Goal: Navigation & Orientation: Understand site structure

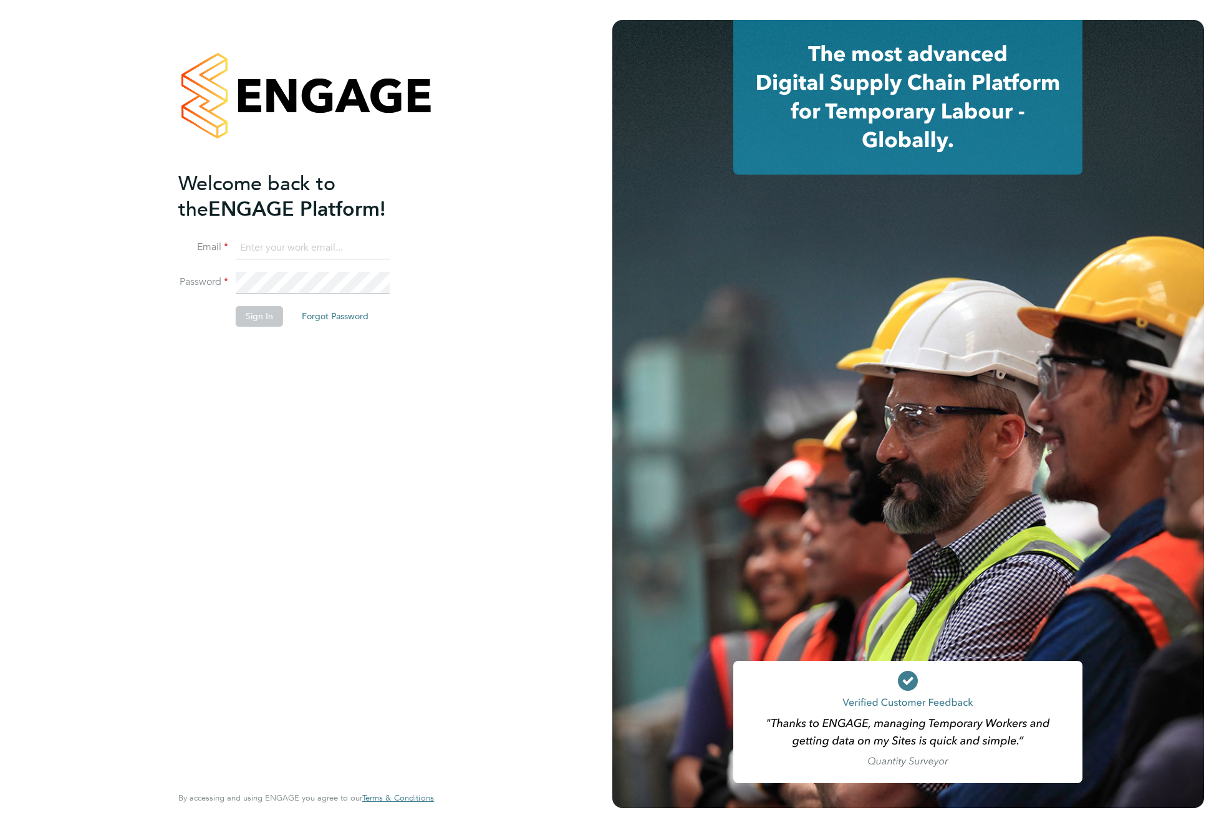
type input "supportuser4@engagetech.com"
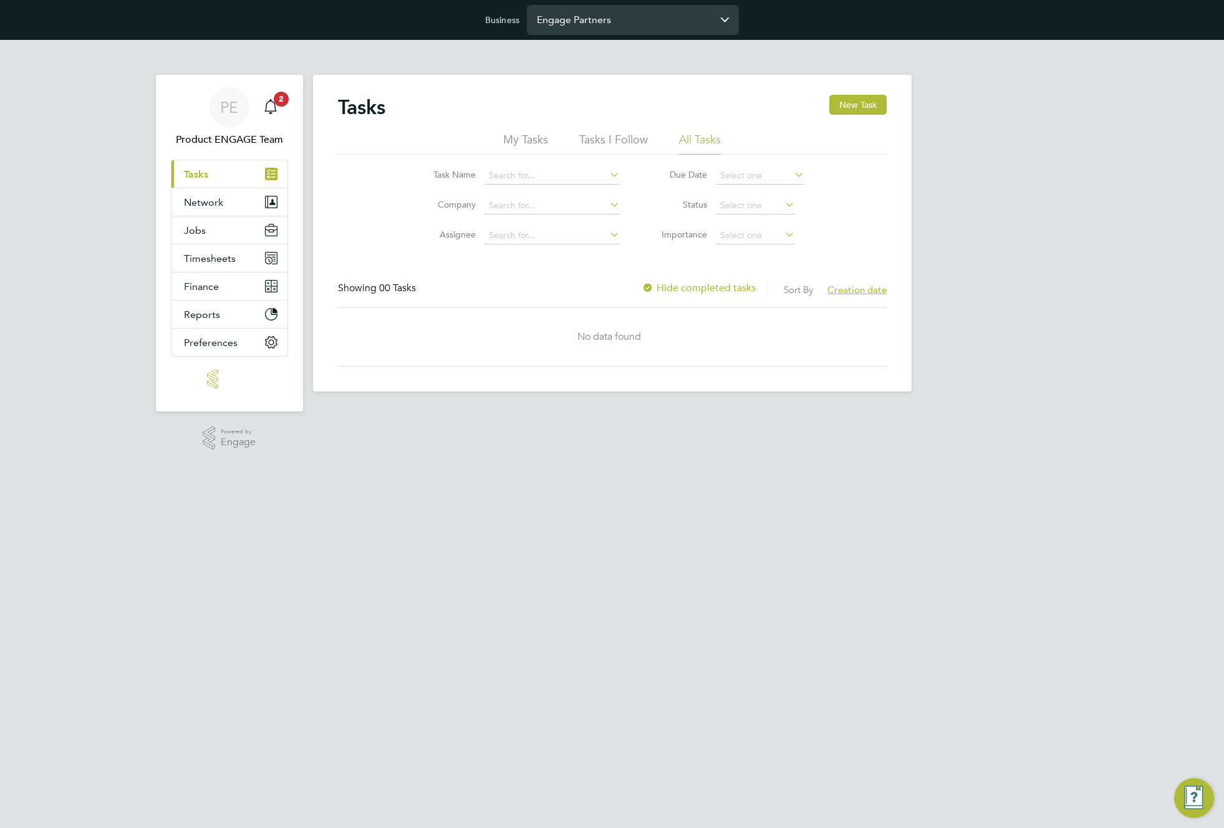
click at [633, 21] on input "Engage Partners" at bounding box center [633, 19] width 212 height 29
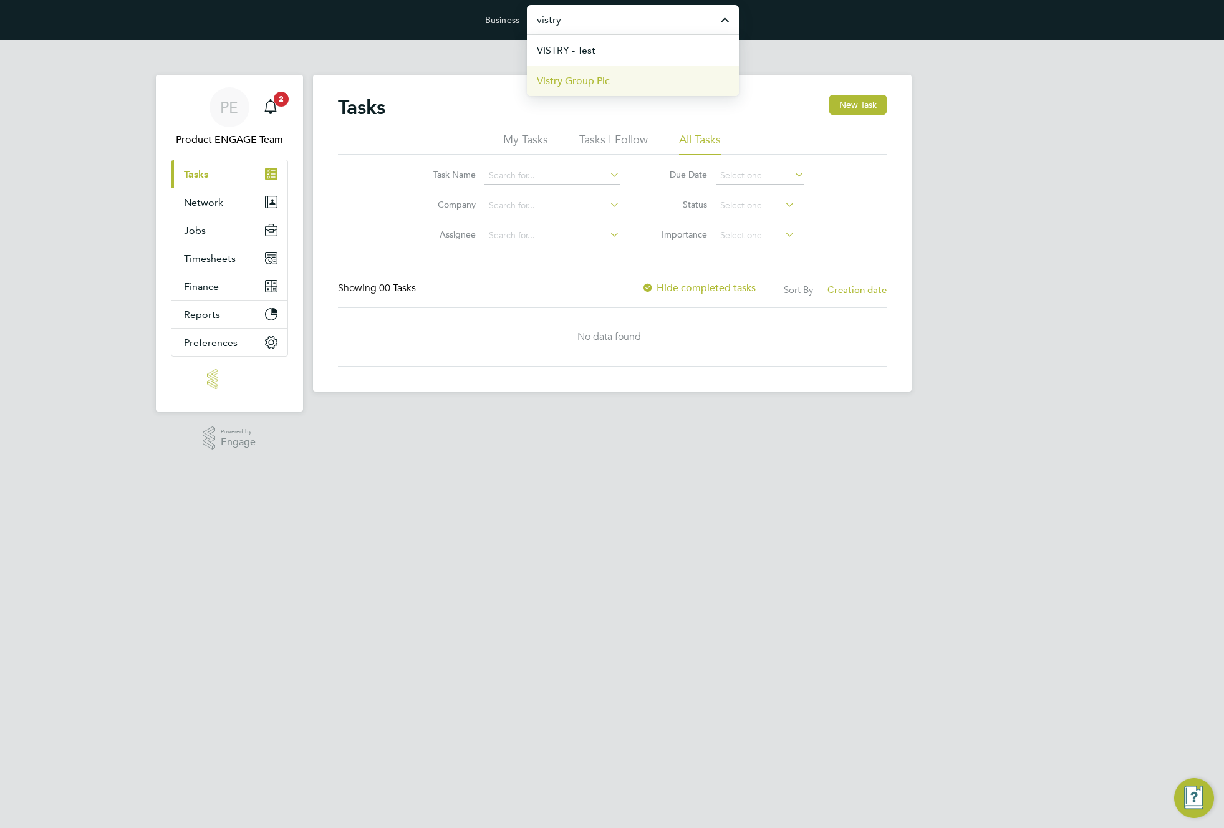
click at [608, 81] on span "Vistry Group Plc" at bounding box center [573, 81] width 73 height 15
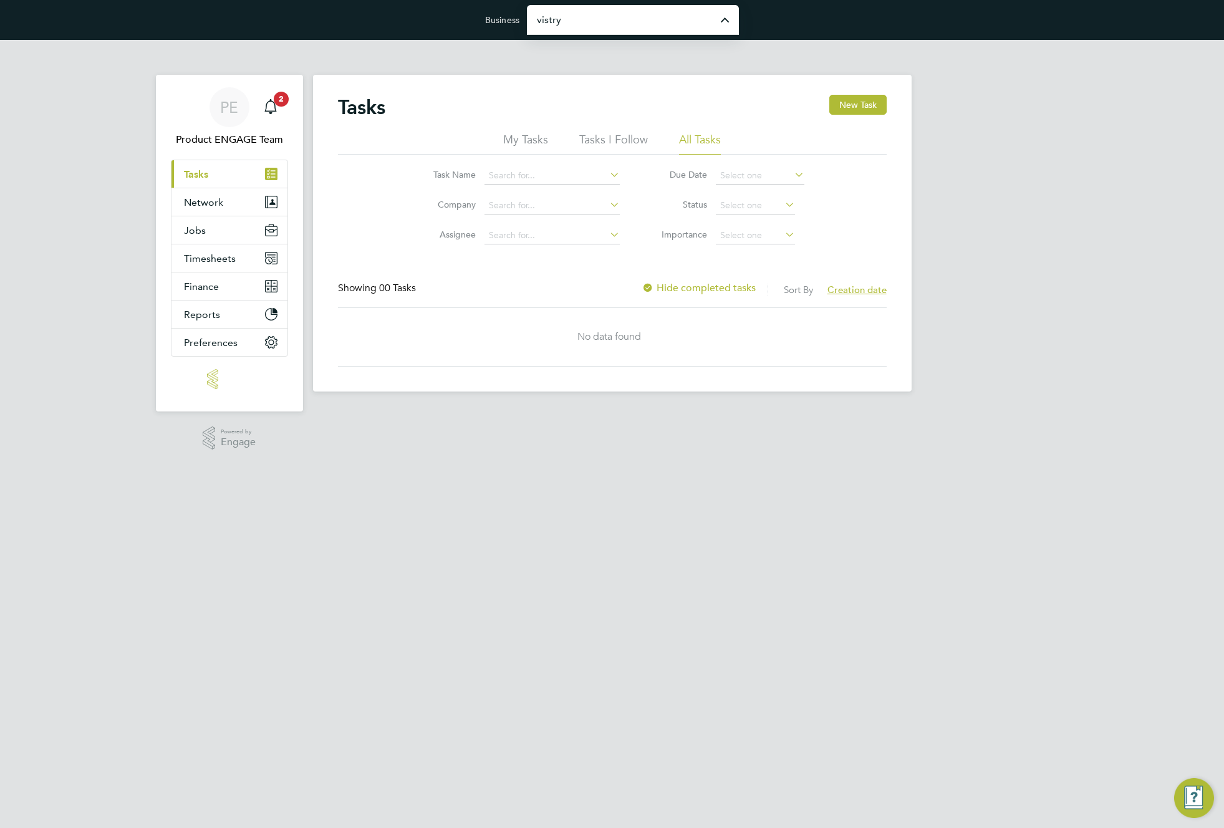
type input "Vistry Group Plc"
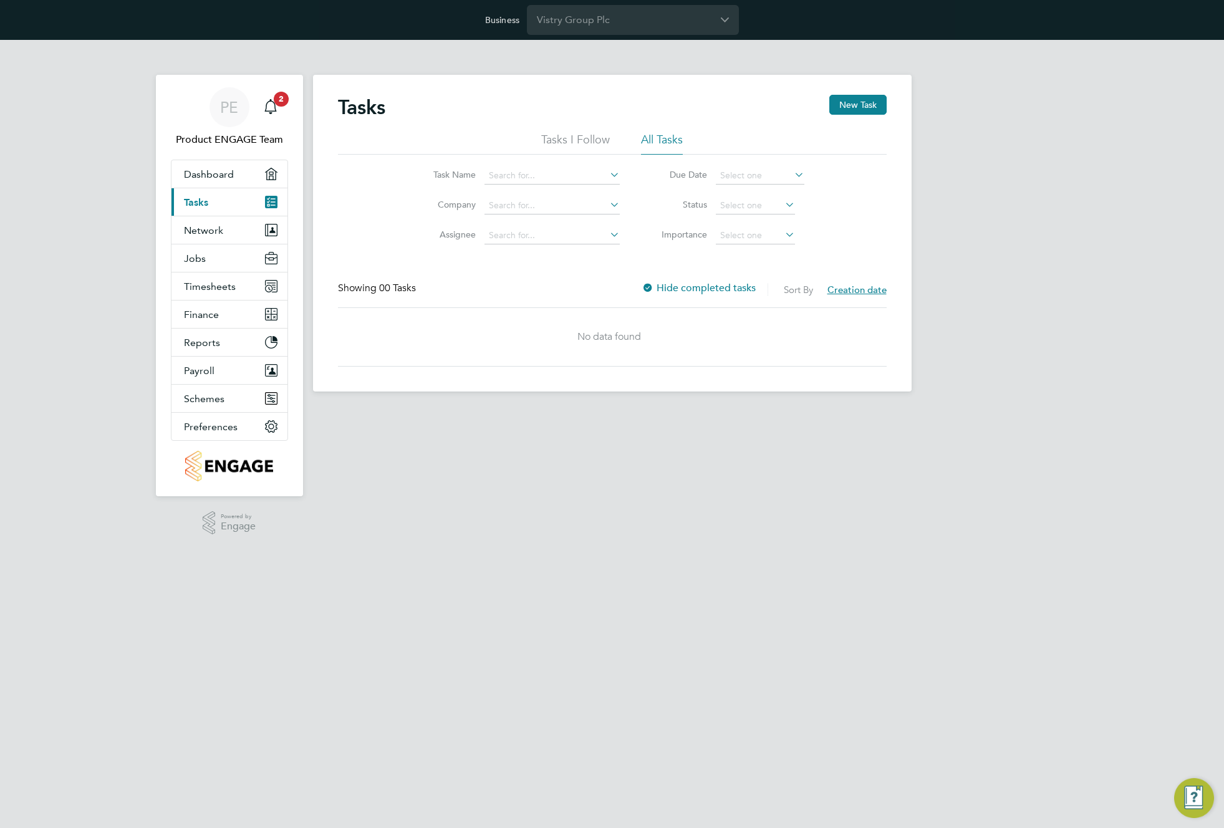
click at [401, 152] on ul "Tasks I Follow All Tasks" at bounding box center [612, 143] width 549 height 22
click at [205, 231] on span "Network" at bounding box center [203, 230] width 39 height 12
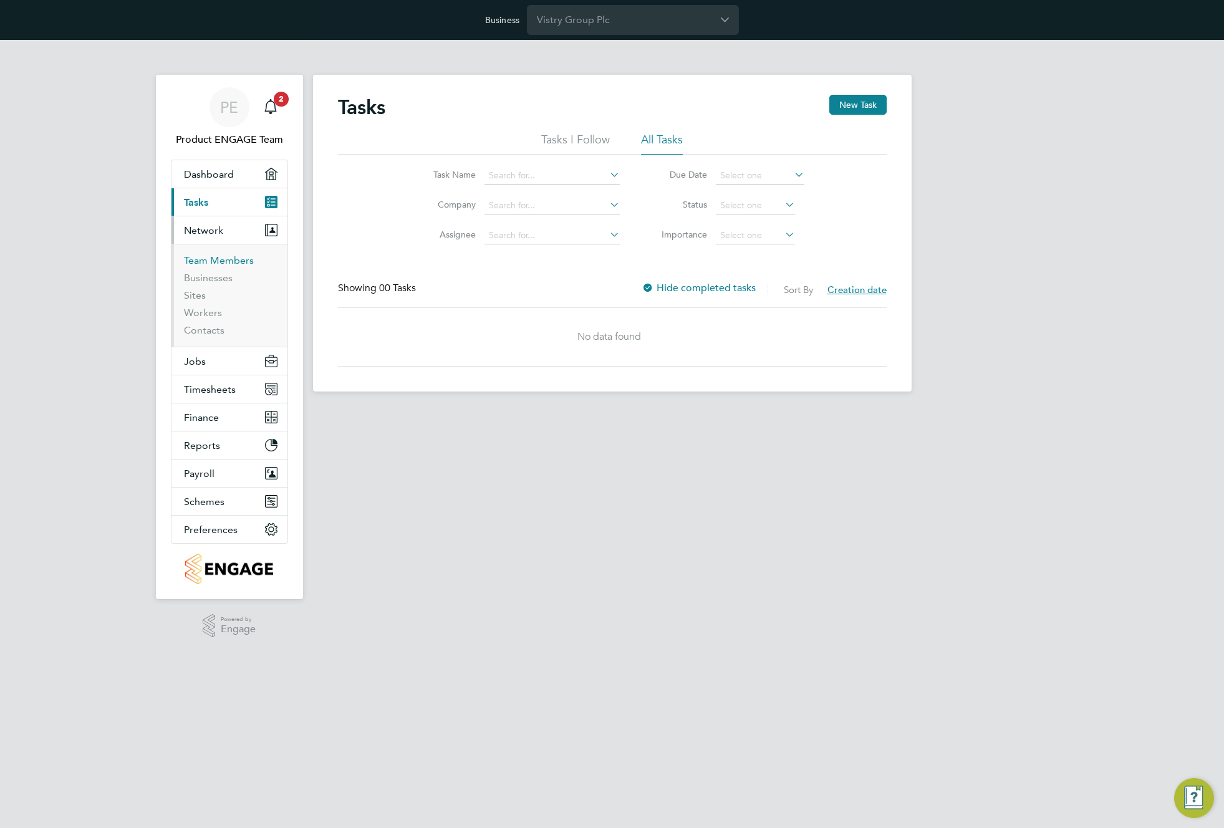
click at [201, 265] on link "Team Members" at bounding box center [219, 260] width 70 height 12
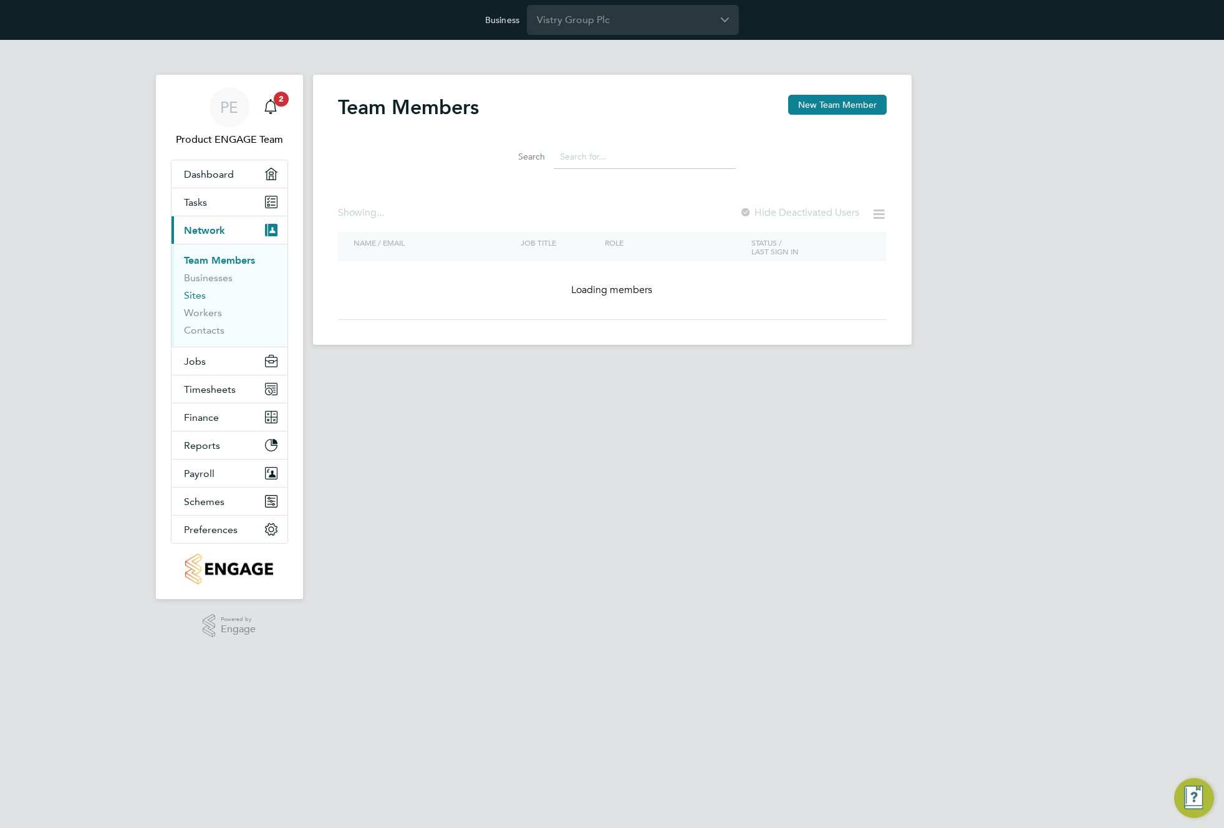
click at [212, 284] on li "Businesses" at bounding box center [231, 280] width 94 height 17
click at [212, 279] on link "Businesses" at bounding box center [208, 278] width 49 height 12
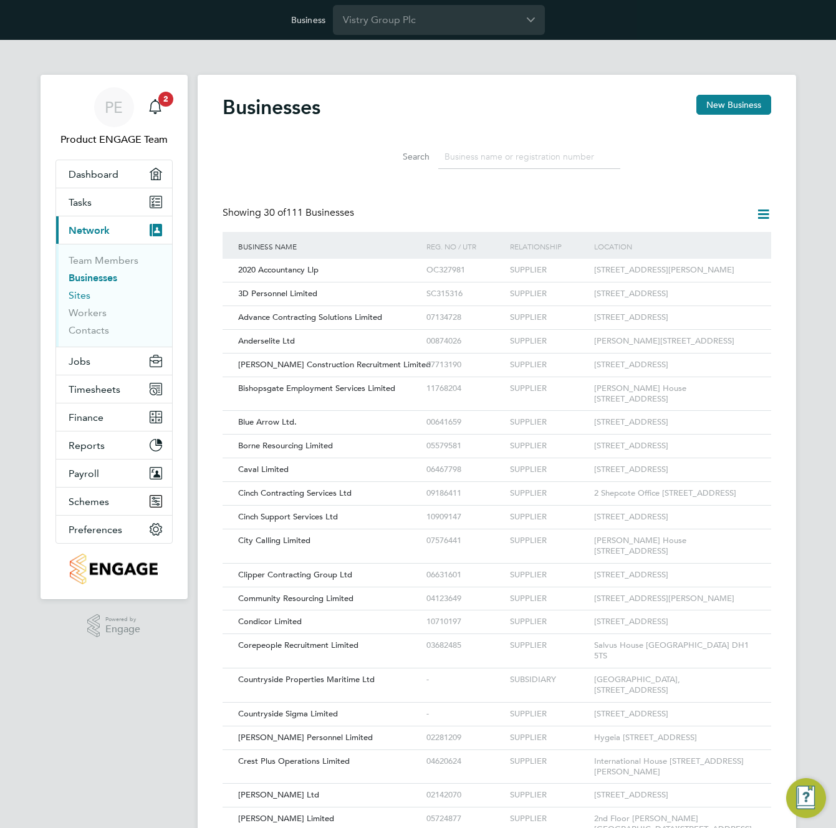
click at [80, 297] on link "Sites" at bounding box center [80, 295] width 22 height 12
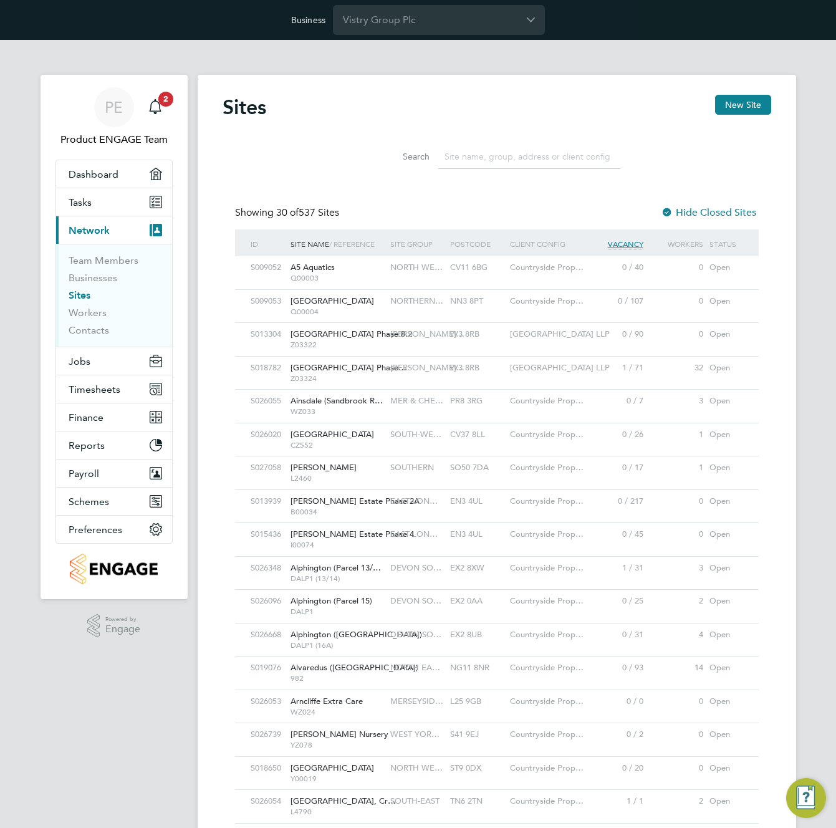
click at [306, 267] on span "A5 Aquatics" at bounding box center [313, 267] width 44 height 11
click at [88, 316] on link "Workers" at bounding box center [88, 313] width 38 height 12
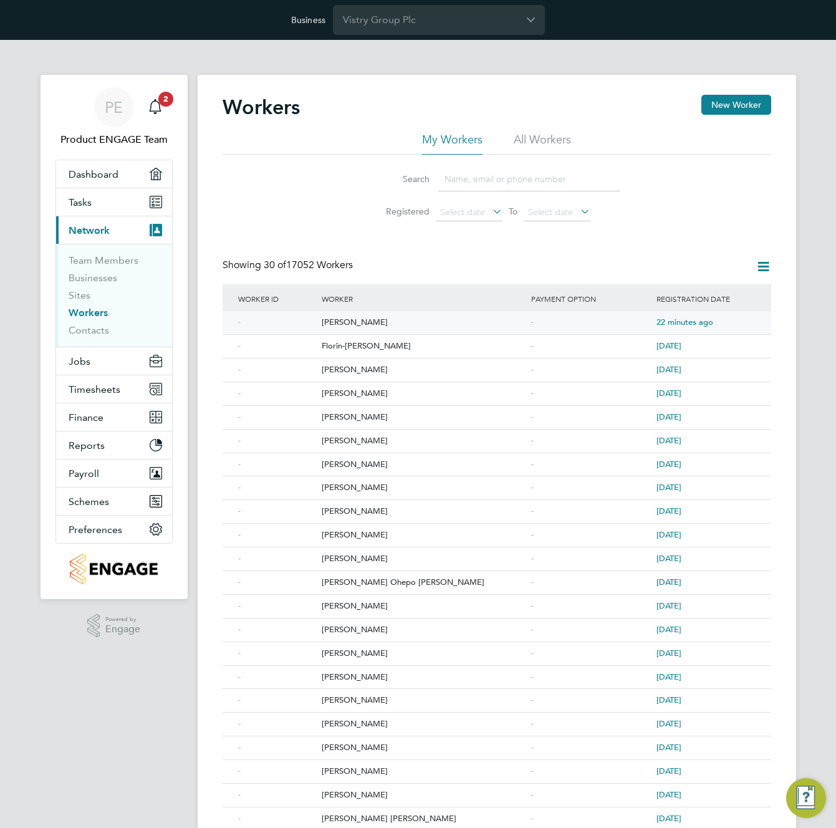
click at [321, 324] on div "[PERSON_NAME]" at bounding box center [424, 322] width 210 height 23
click at [536, 140] on li "All Workers" at bounding box center [542, 143] width 57 height 22
click at [102, 326] on link "Contacts" at bounding box center [89, 330] width 41 height 12
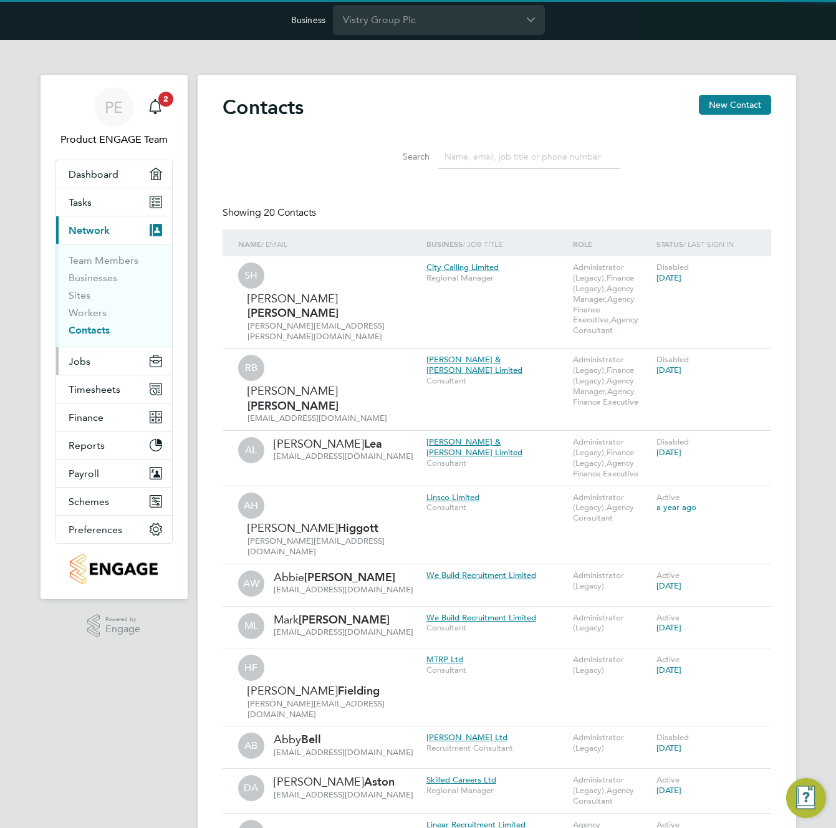
click at [76, 359] on span "Jobs" at bounding box center [80, 361] width 22 height 12
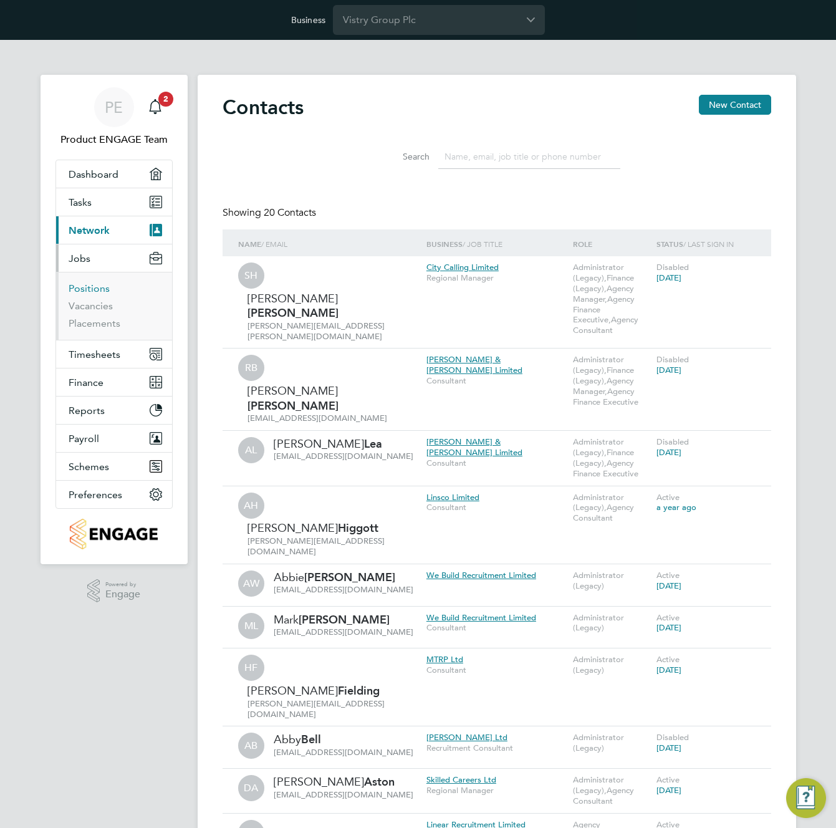
click at [87, 284] on link "Positions" at bounding box center [89, 288] width 41 height 12
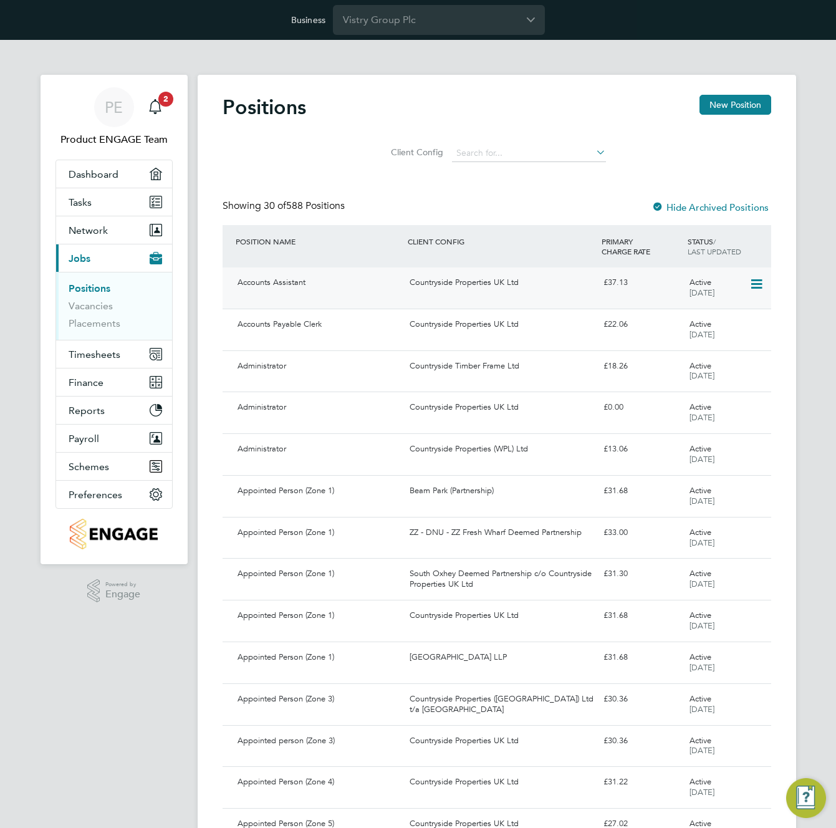
click at [476, 291] on div "Countryside Properties UK Ltd" at bounding box center [502, 283] width 194 height 21
click at [104, 307] on link "Vacancies" at bounding box center [91, 306] width 44 height 12
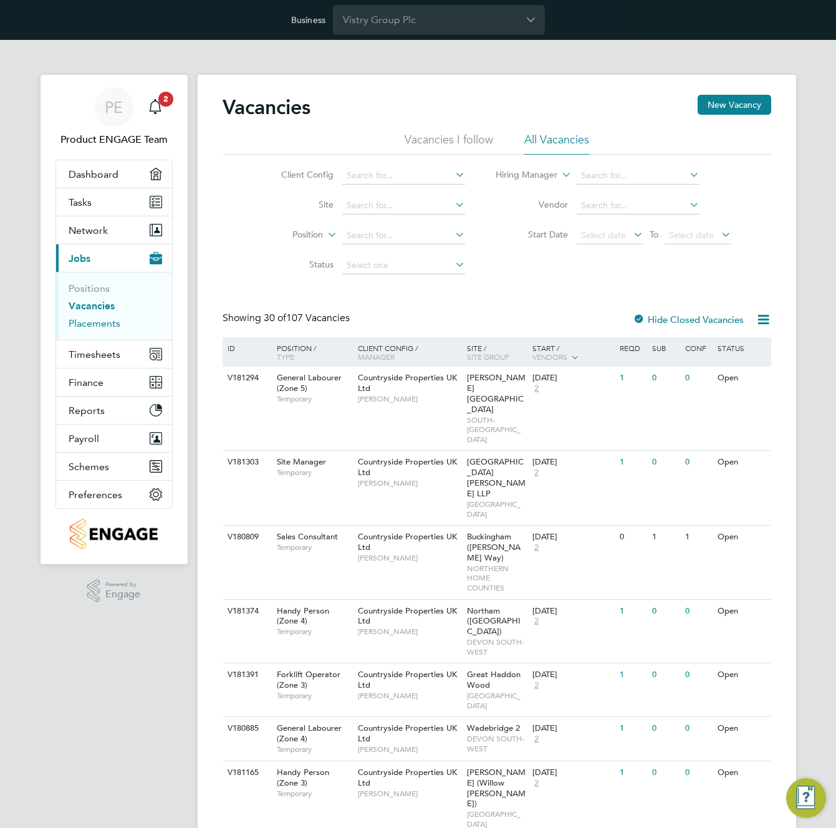
click at [102, 323] on link "Placements" at bounding box center [95, 323] width 52 height 12
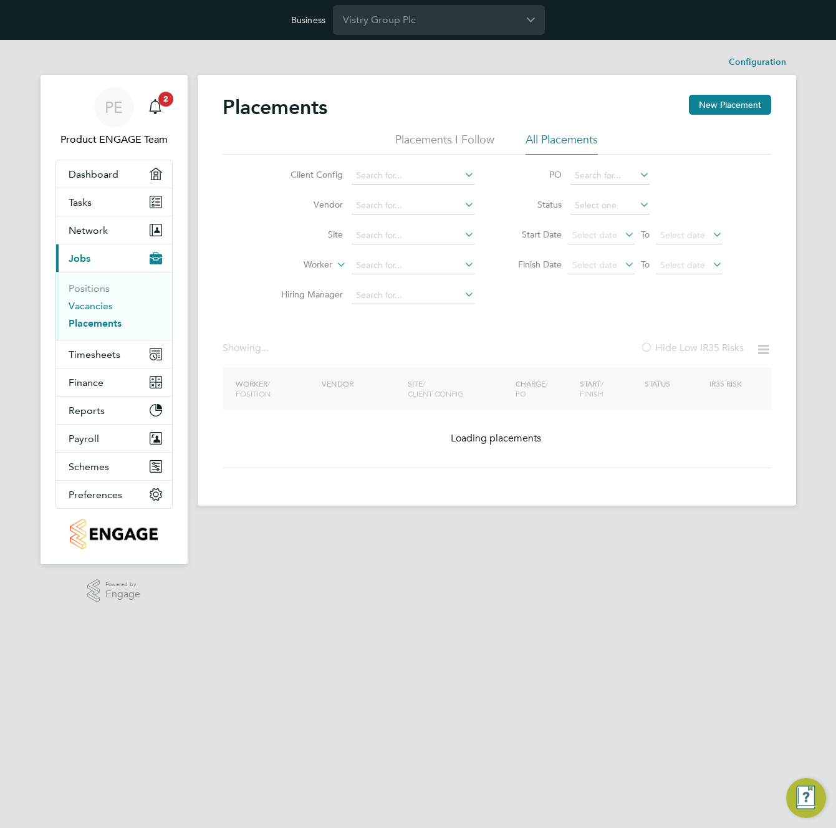
click at [105, 306] on link "Vacancies" at bounding box center [91, 306] width 44 height 12
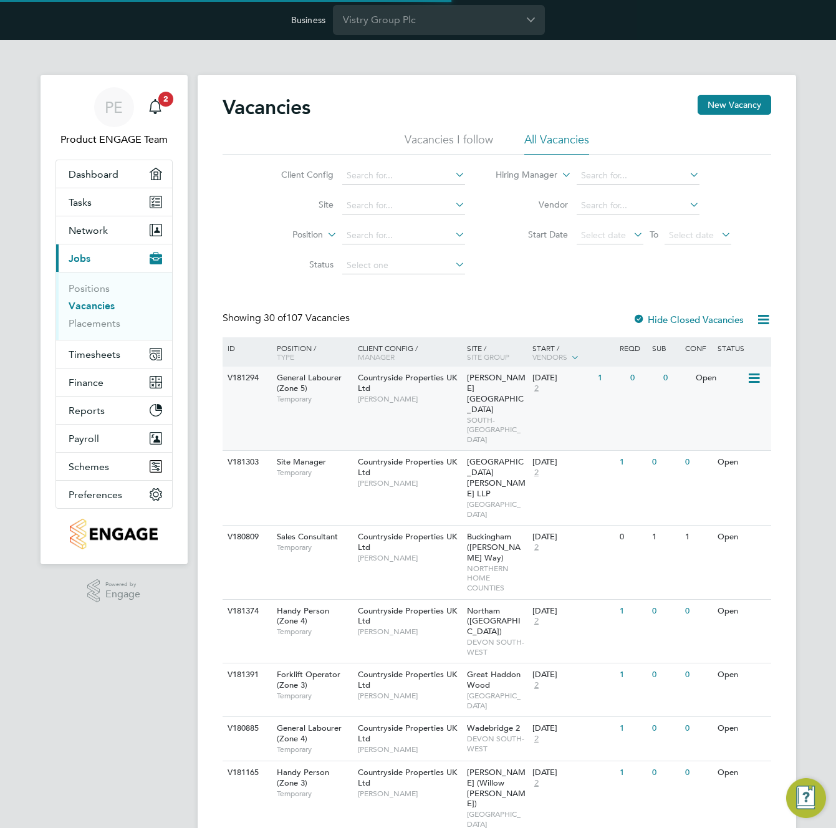
click at [470, 415] on span "SOUTH-WEST MIDLANDS" at bounding box center [496, 429] width 59 height 29
click at [105, 324] on link "Placements" at bounding box center [95, 323] width 52 height 12
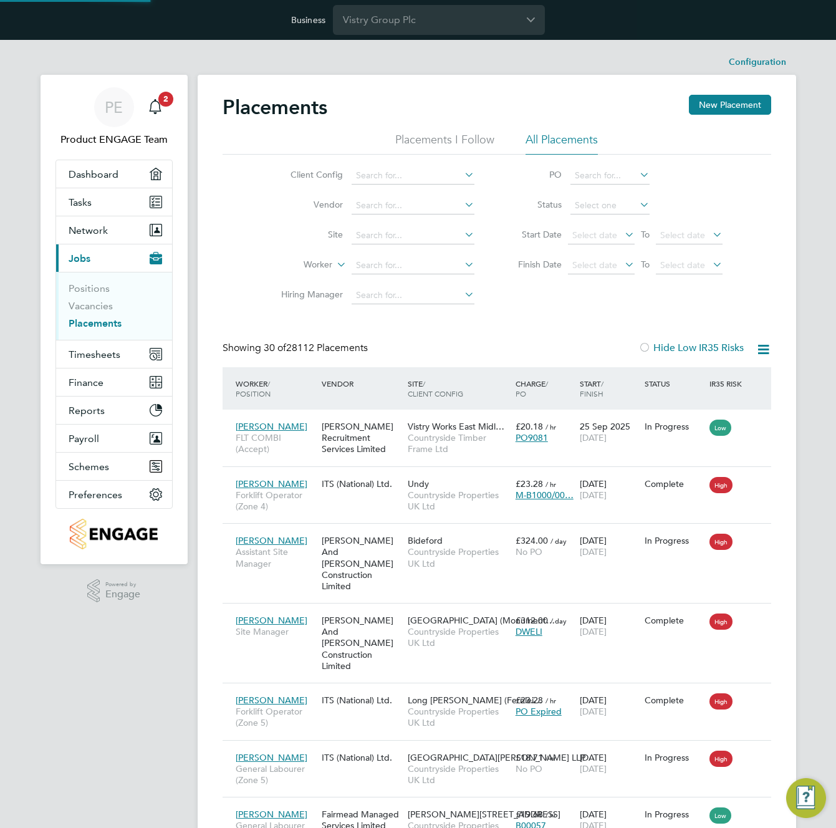
scroll to position [47, 109]
click at [458, 436] on span "Countryside Timber Frame Ltd" at bounding box center [459, 443] width 102 height 22
click at [107, 360] on button "Timesheets" at bounding box center [114, 353] width 116 height 27
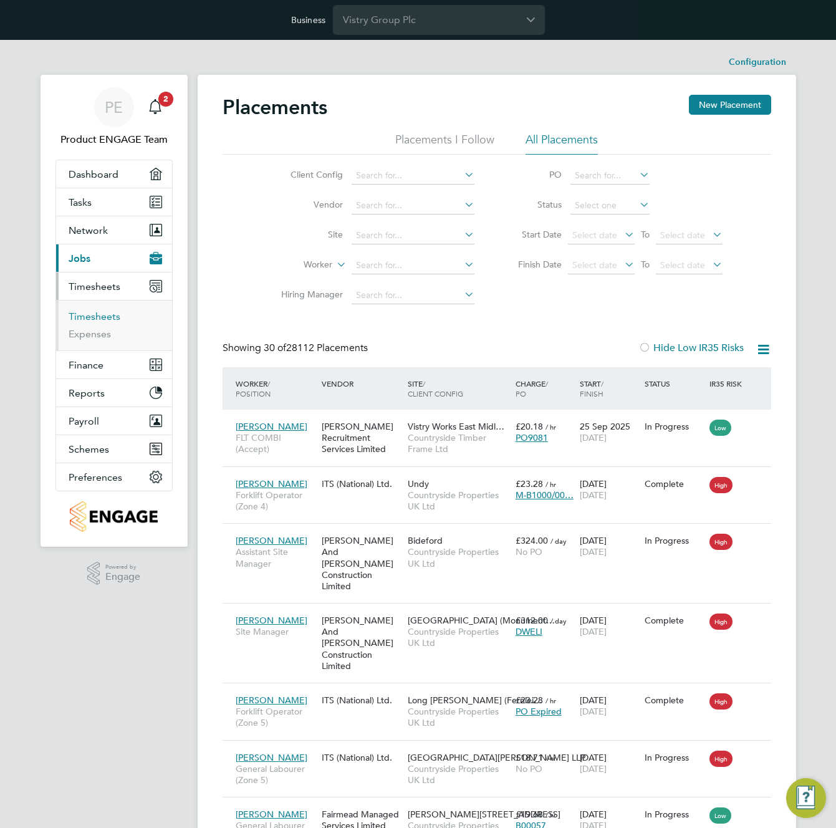
click at [93, 321] on link "Timesheets" at bounding box center [95, 317] width 52 height 12
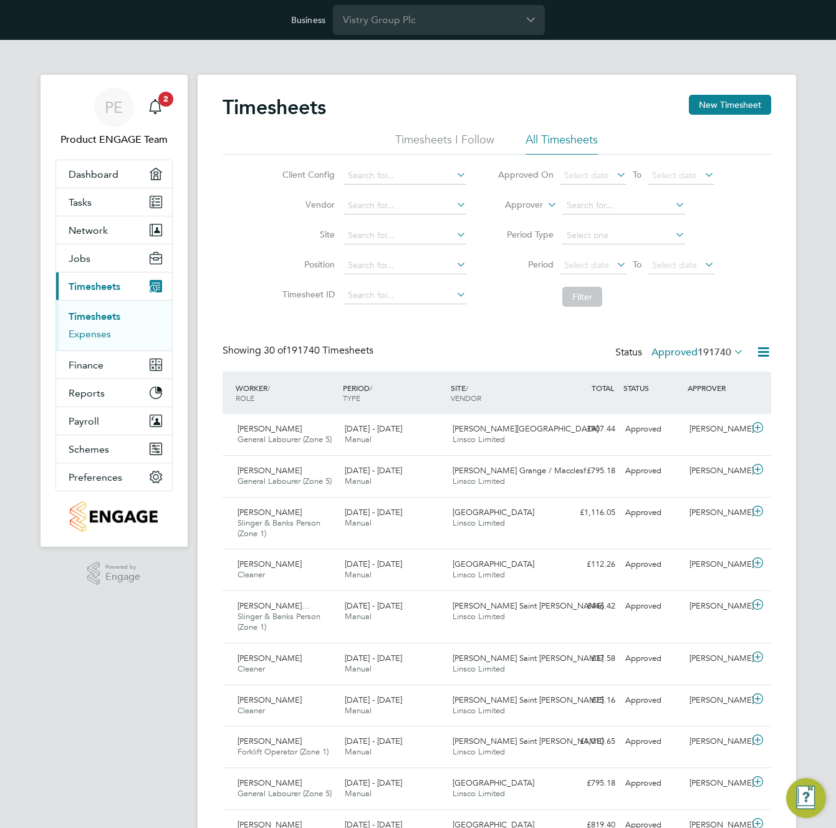
click at [90, 331] on link "Expenses" at bounding box center [90, 334] width 42 height 12
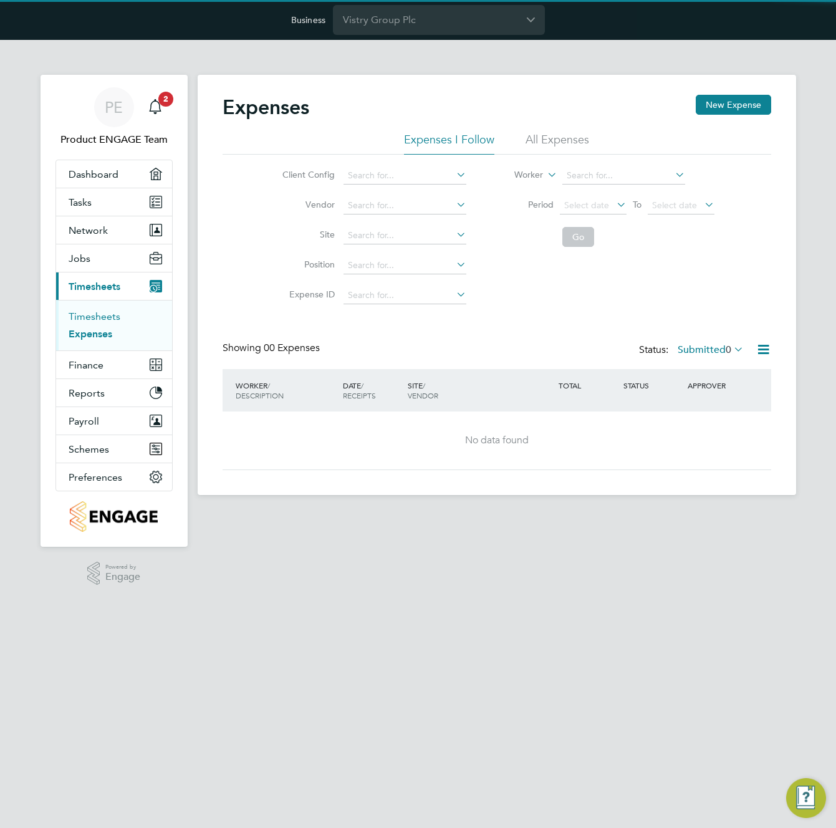
click at [103, 316] on link "Timesheets" at bounding box center [95, 317] width 52 height 12
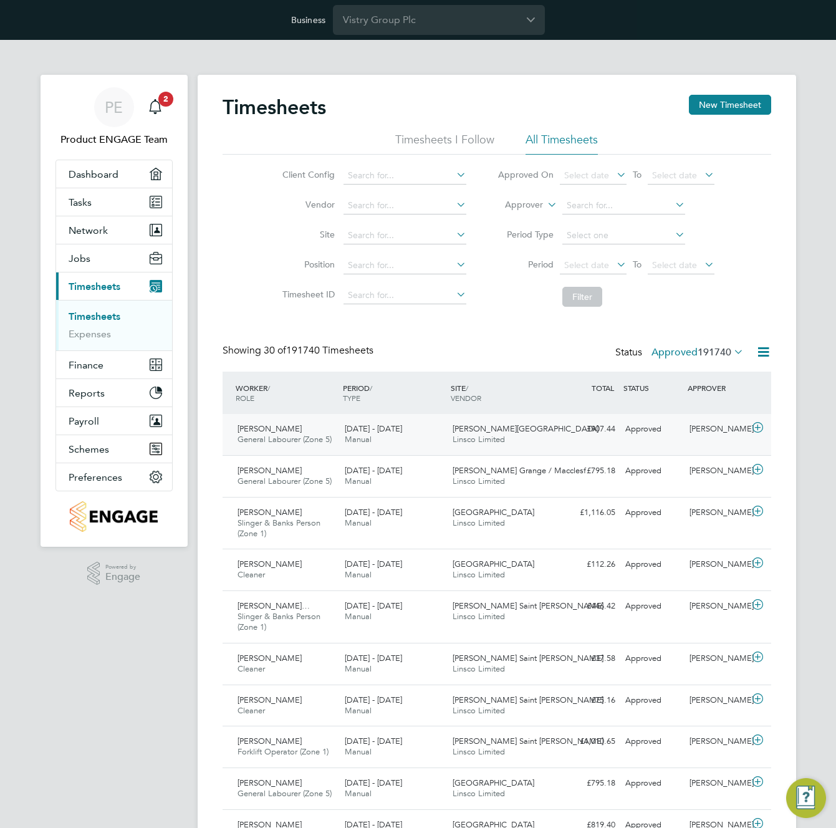
click at [368, 427] on span "22 - 28 Sep 2025" at bounding box center [373, 428] width 57 height 11
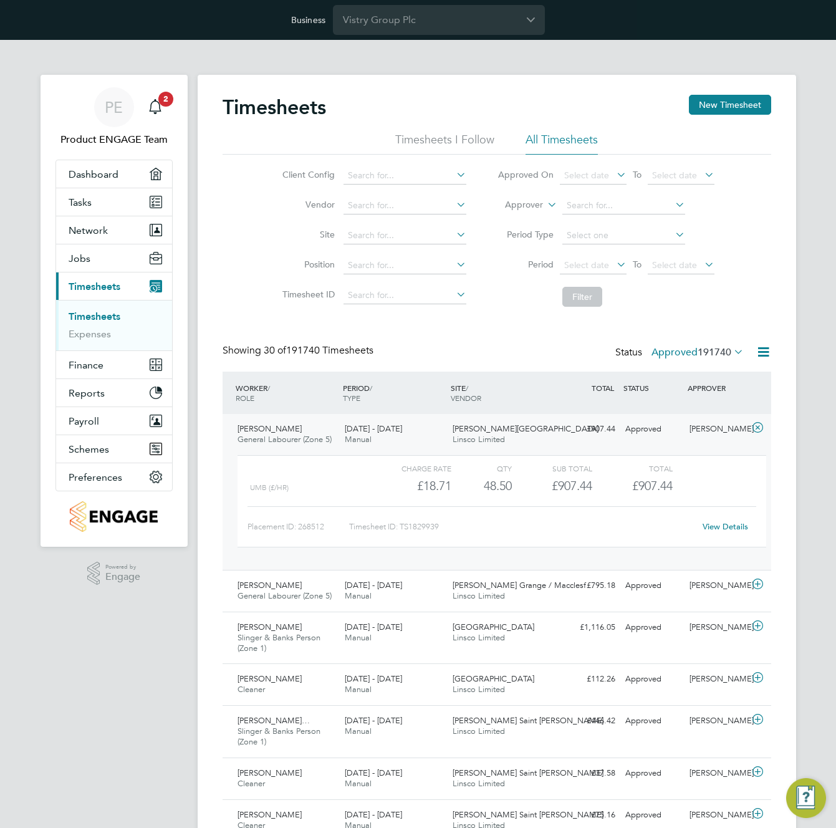
click at [733, 528] on link "View Details" at bounding box center [726, 526] width 46 height 11
click at [94, 340] on li "Expenses" at bounding box center [116, 334] width 94 height 12
click at [93, 337] on link "Expenses" at bounding box center [90, 334] width 42 height 12
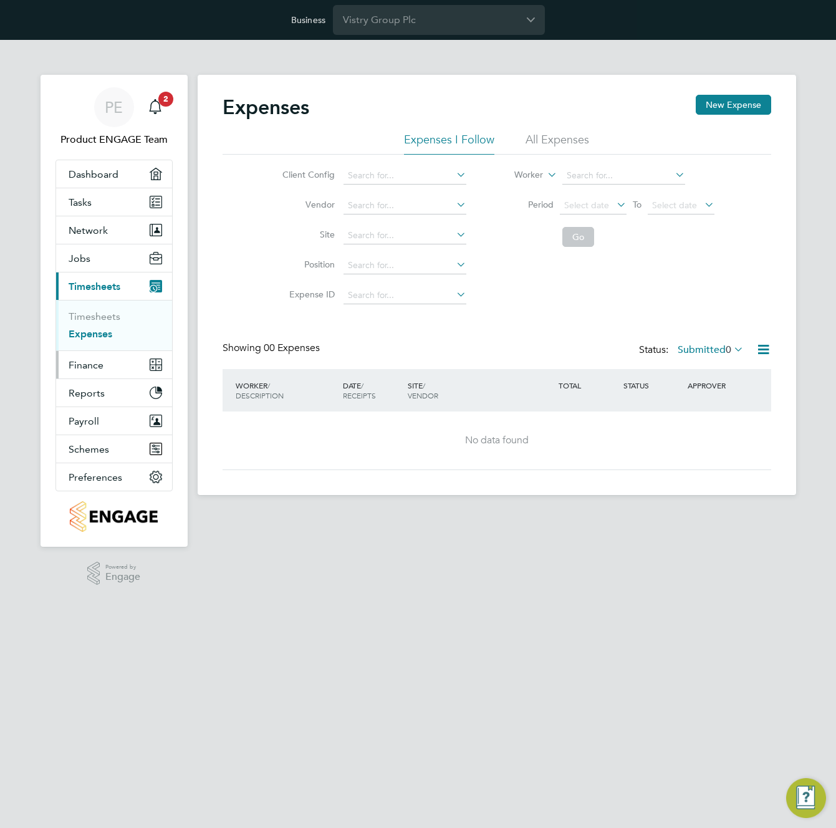
click at [89, 362] on span "Finance" at bounding box center [86, 365] width 35 height 12
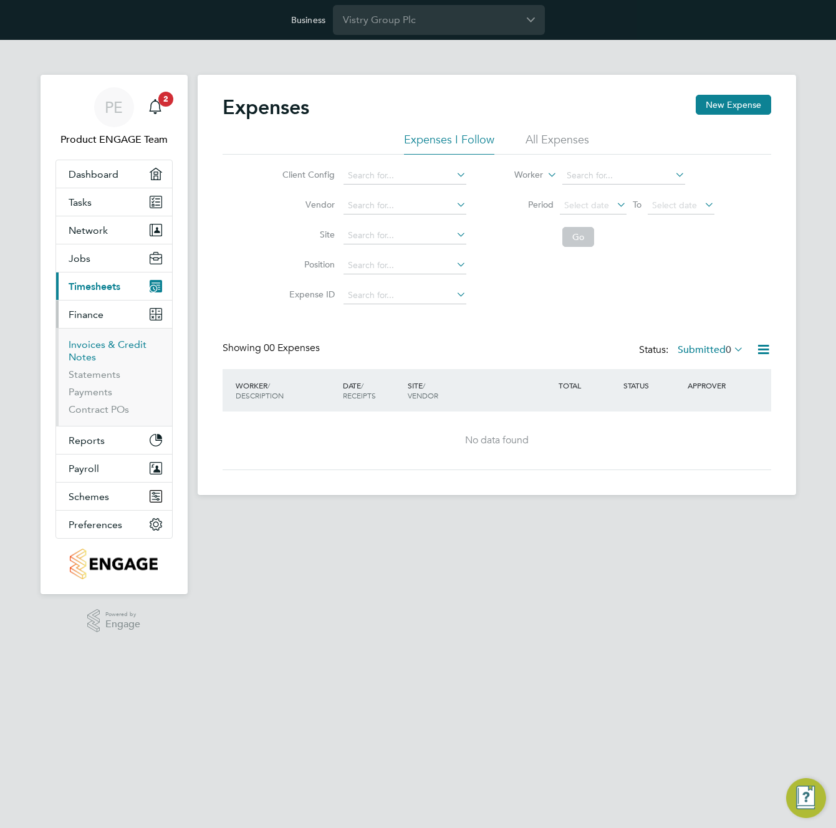
click at [90, 350] on link "Invoices & Credit Notes" at bounding box center [108, 351] width 78 height 24
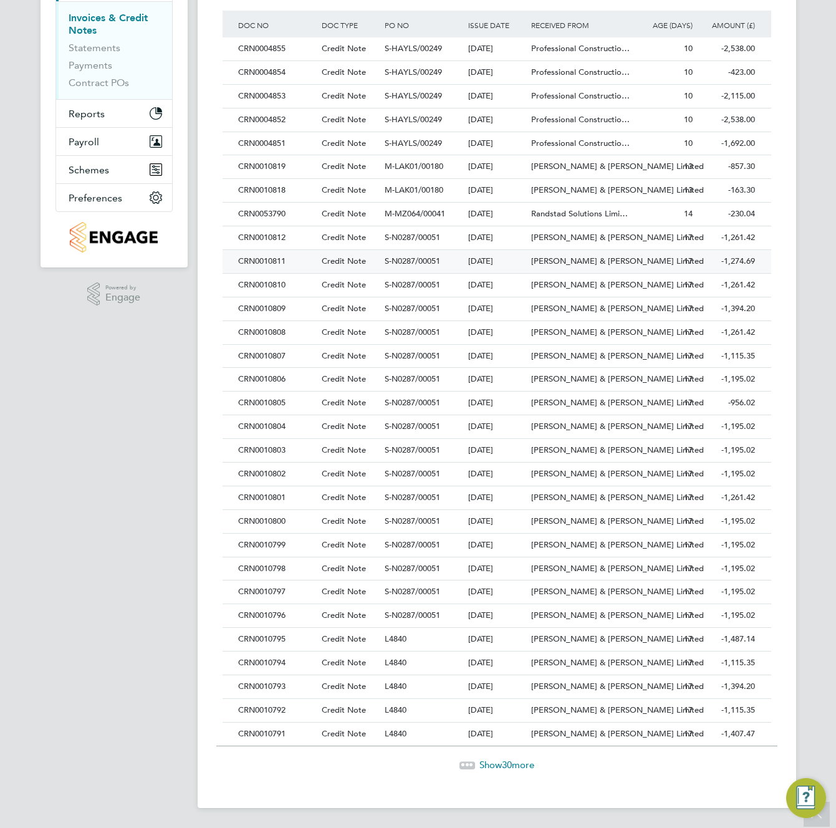
click at [382, 591] on div "S-N0287/00051" at bounding box center [424, 592] width 84 height 23
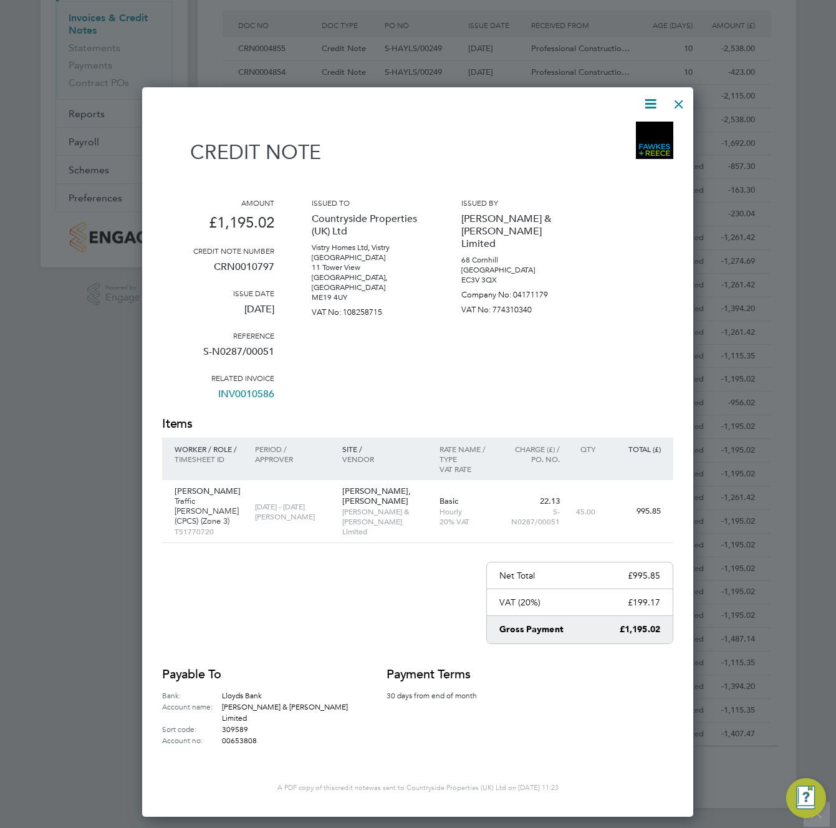
click at [683, 100] on div at bounding box center [679, 101] width 22 height 22
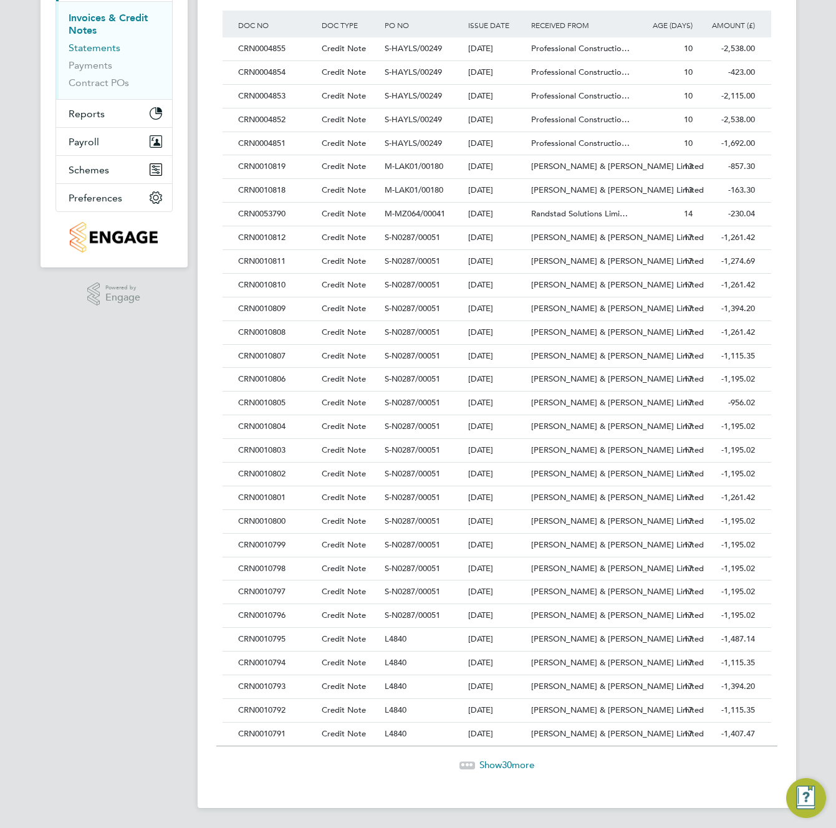
click at [94, 51] on link "Statements" at bounding box center [95, 48] width 52 height 12
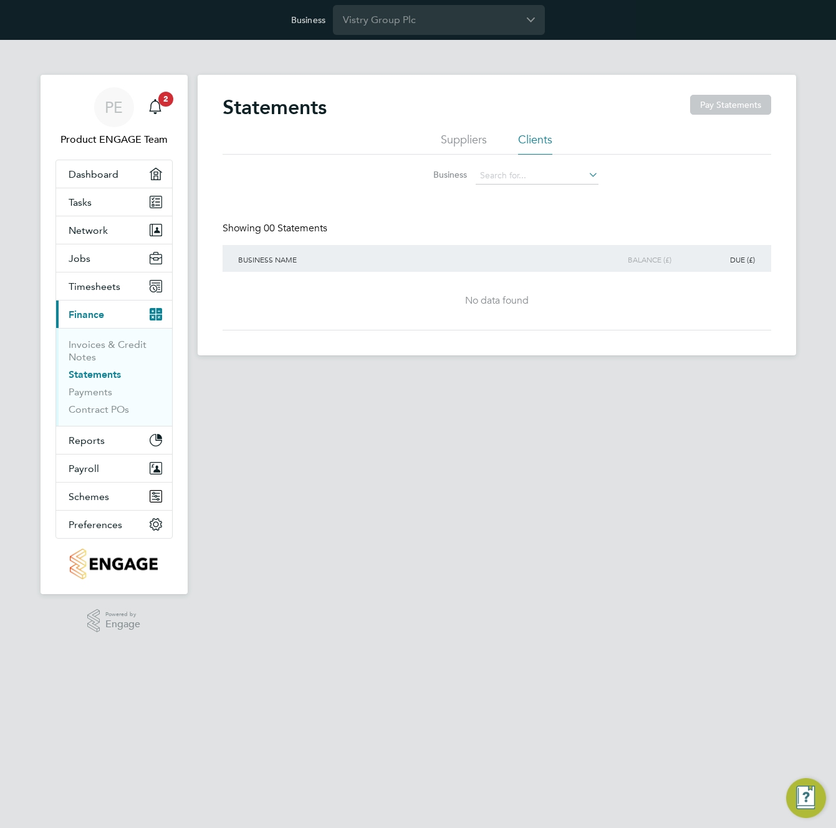
click at [450, 140] on li "Suppliers" at bounding box center [464, 143] width 46 height 22
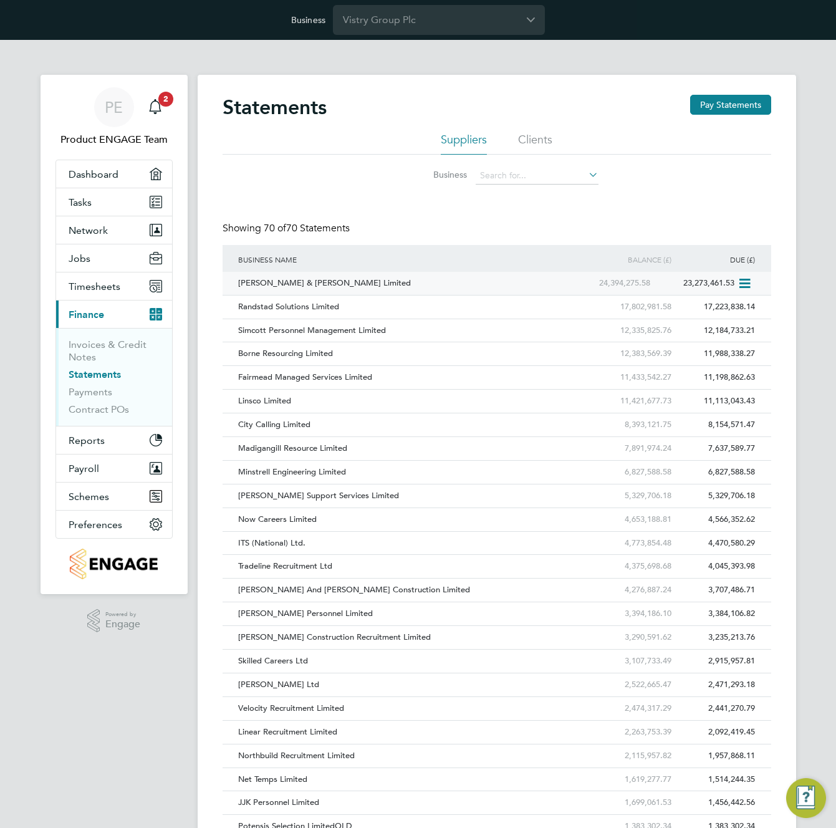
click at [287, 279] on div "Fawkes & Reece Limited" at bounding box center [403, 283] width 336 height 23
click at [92, 390] on link "Payments" at bounding box center [91, 392] width 44 height 12
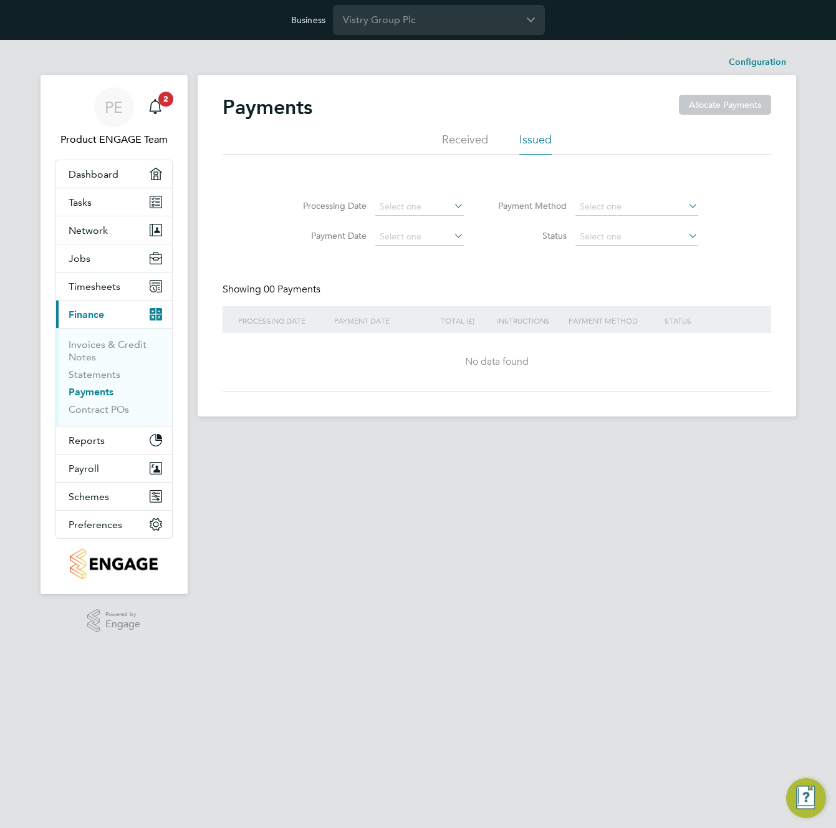
click at [473, 141] on li "Received" at bounding box center [465, 143] width 46 height 22
click at [94, 408] on link "Contract POs" at bounding box center [99, 409] width 60 height 12
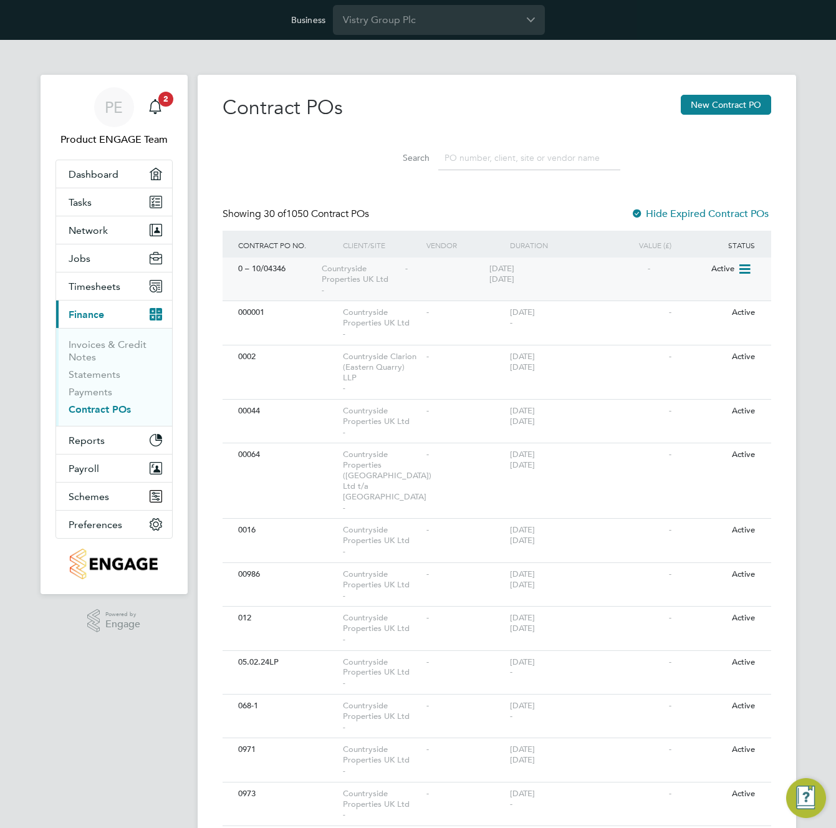
click at [374, 268] on div "Countryside Properties UK Ltd -" at bounding box center [361, 279] width 84 height 43
click at [365, 277] on span "Countryside Properties UK Ltd" at bounding box center [355, 273] width 67 height 21
click at [99, 439] on span "Reports" at bounding box center [87, 441] width 36 height 12
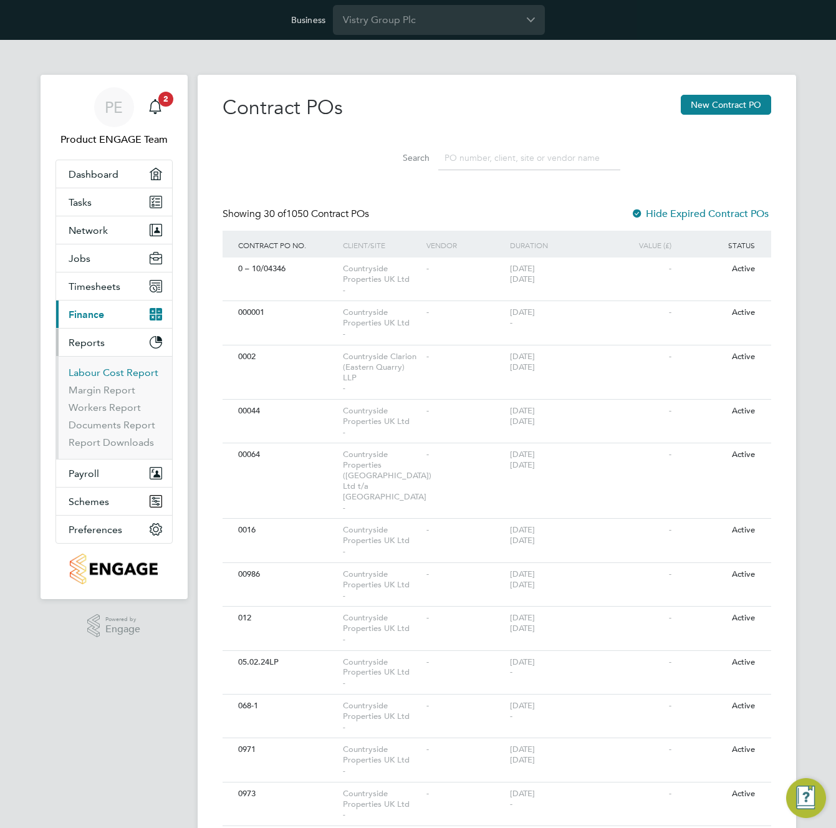
click at [94, 372] on link "Labour Cost Report" at bounding box center [114, 373] width 90 height 12
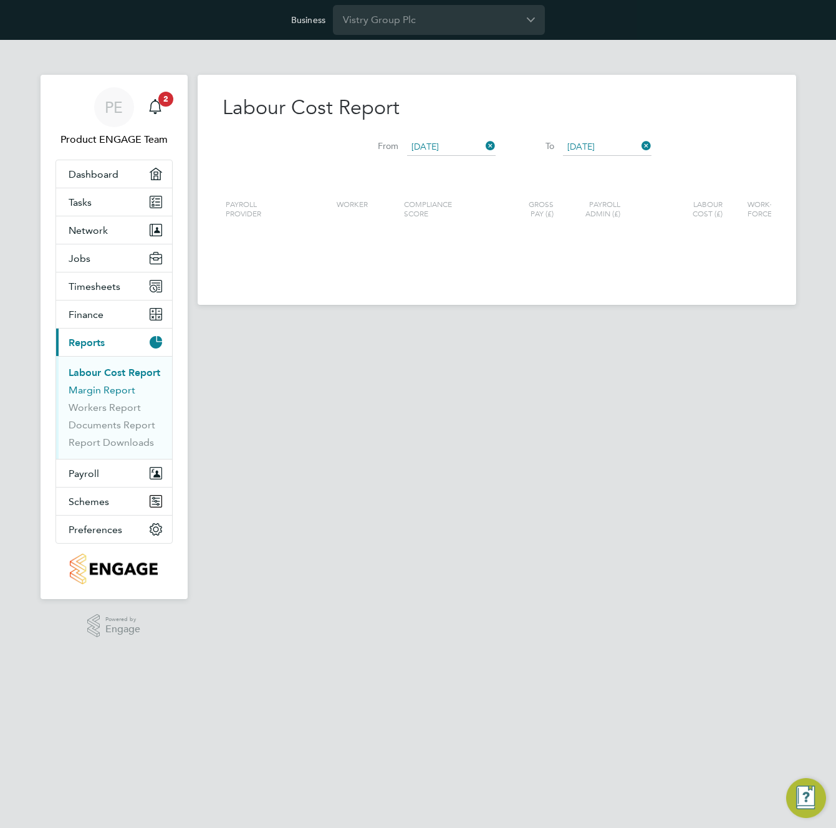
click at [92, 390] on link "Margin Report" at bounding box center [102, 390] width 67 height 12
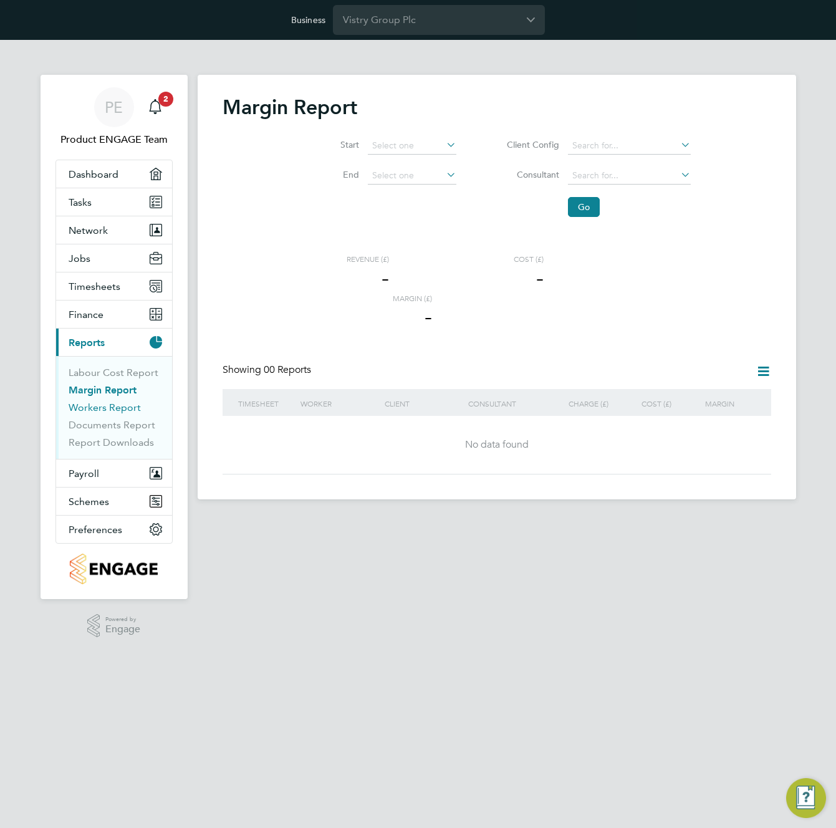
click at [95, 410] on link "Workers Report" at bounding box center [105, 408] width 72 height 12
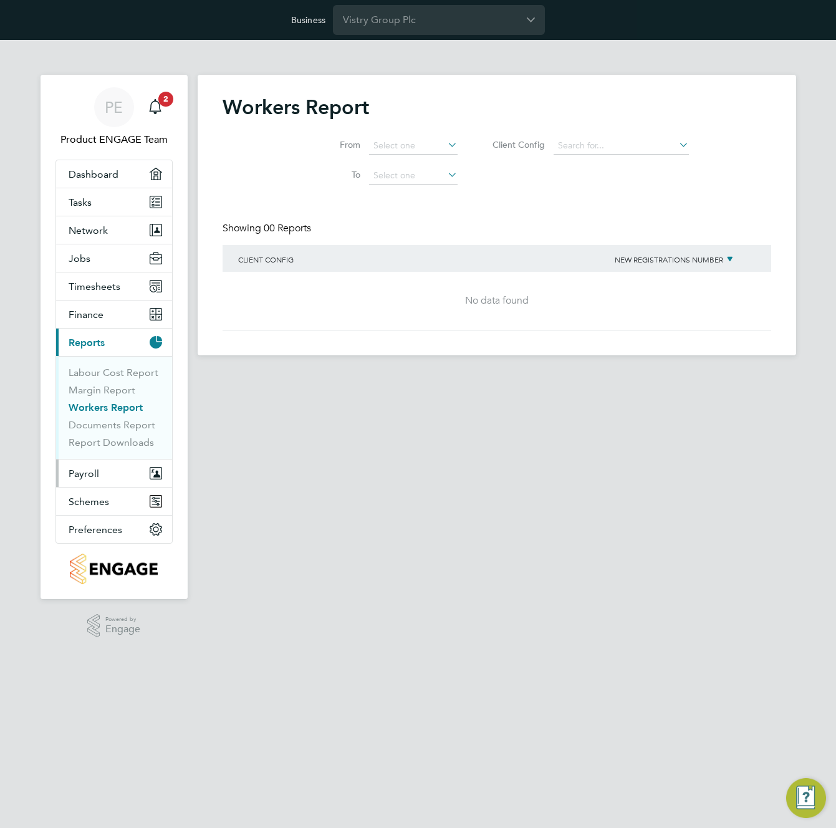
click at [96, 474] on span "Payroll" at bounding box center [84, 474] width 31 height 12
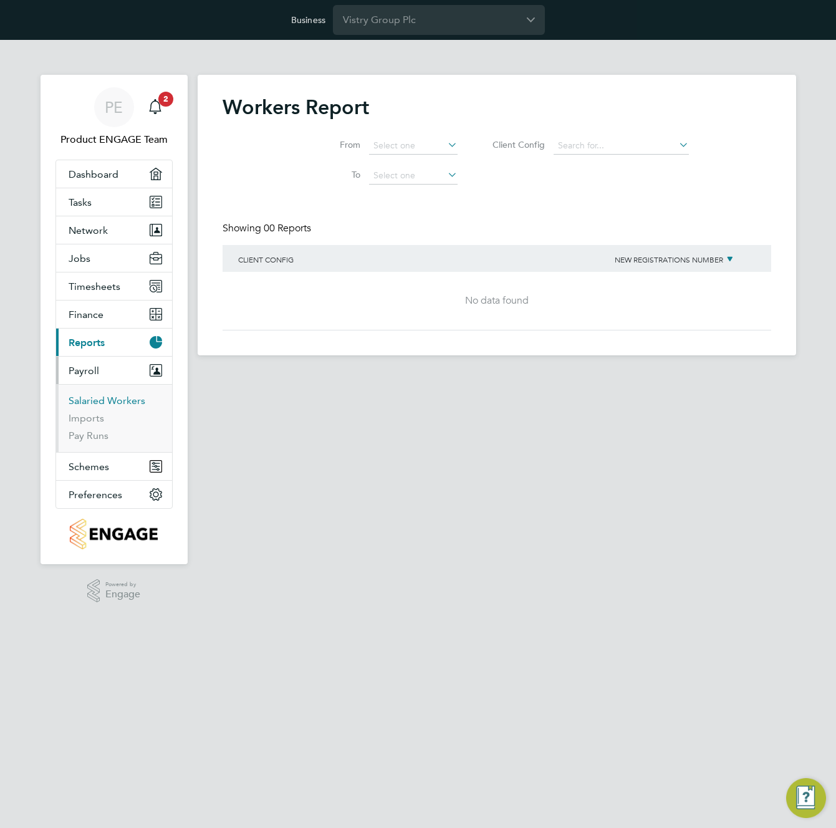
click at [92, 402] on link "Salaried Workers" at bounding box center [107, 401] width 77 height 12
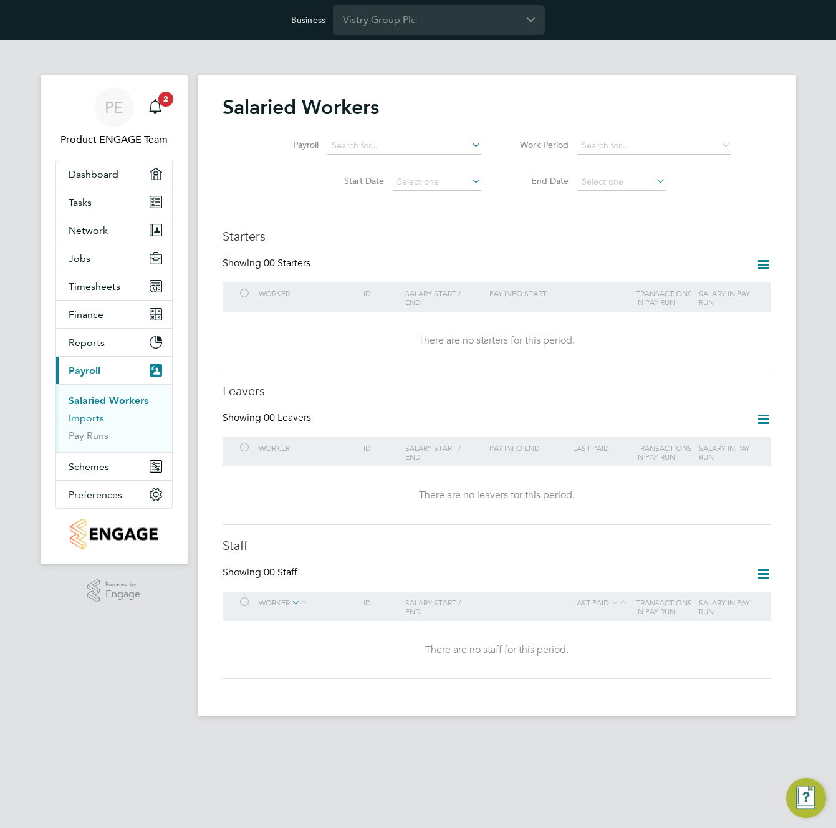
click at [90, 422] on link "Imports" at bounding box center [87, 418] width 36 height 12
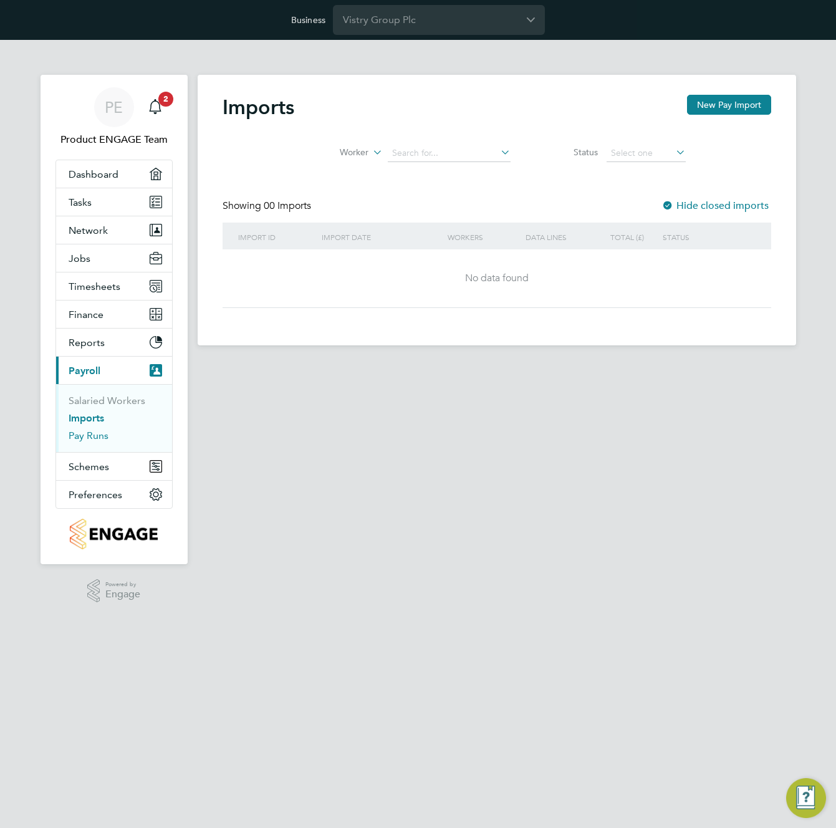
click at [92, 437] on link "Pay Runs" at bounding box center [89, 436] width 40 height 12
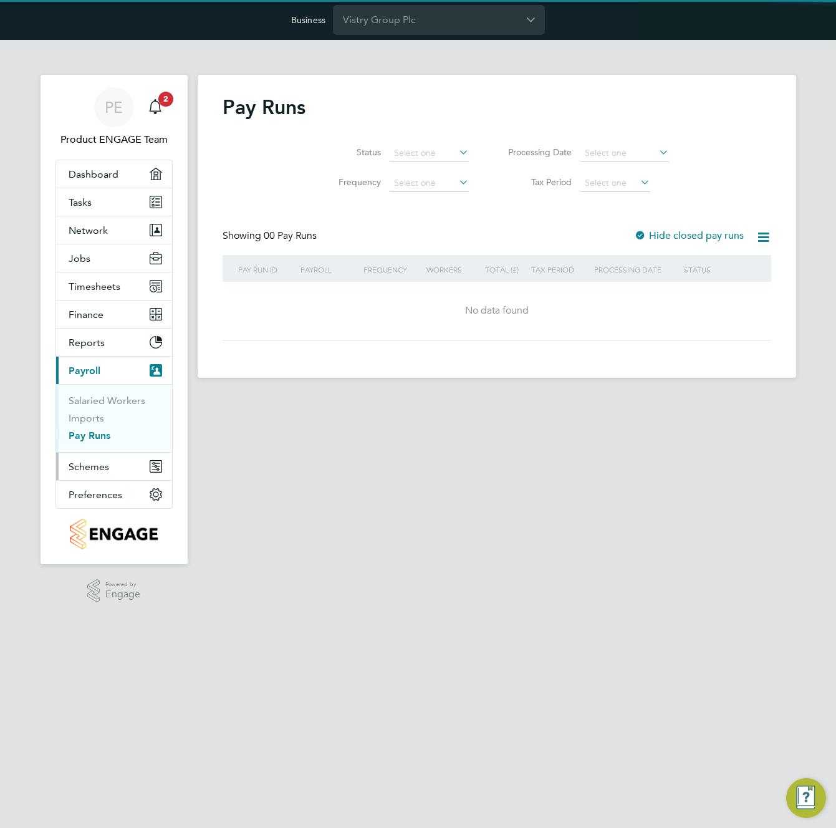
click at [94, 467] on span "Schemes" at bounding box center [89, 467] width 41 height 12
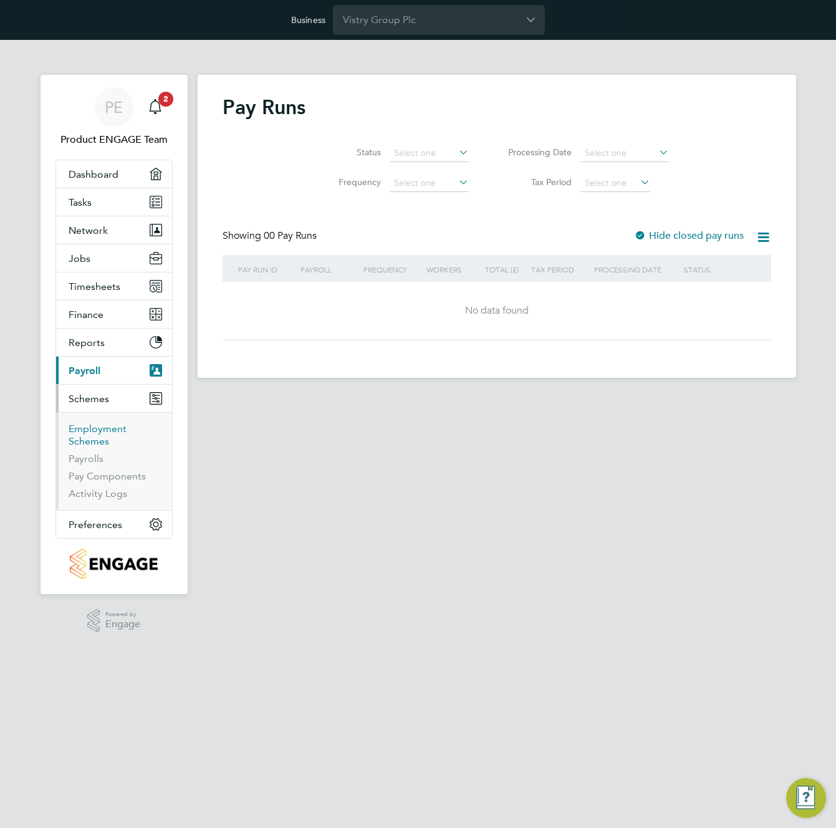
click at [94, 436] on link "Employment Schemes" at bounding box center [98, 435] width 58 height 24
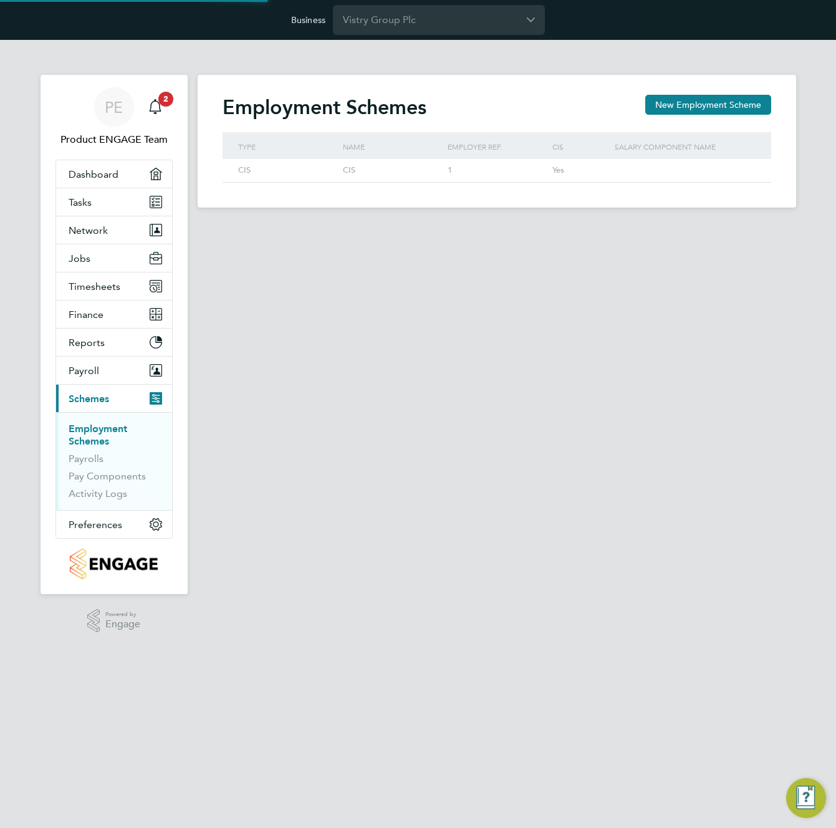
scroll to position [24, 105]
click at [90, 460] on link "Payrolls" at bounding box center [86, 459] width 35 height 12
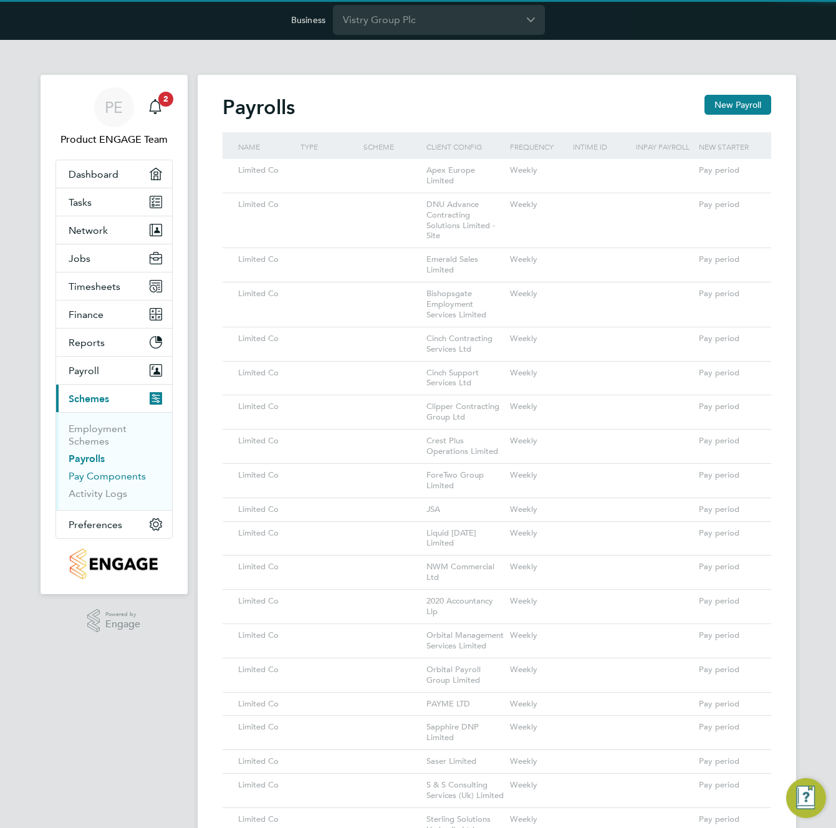
click at [97, 480] on link "Pay Components" at bounding box center [107, 476] width 77 height 12
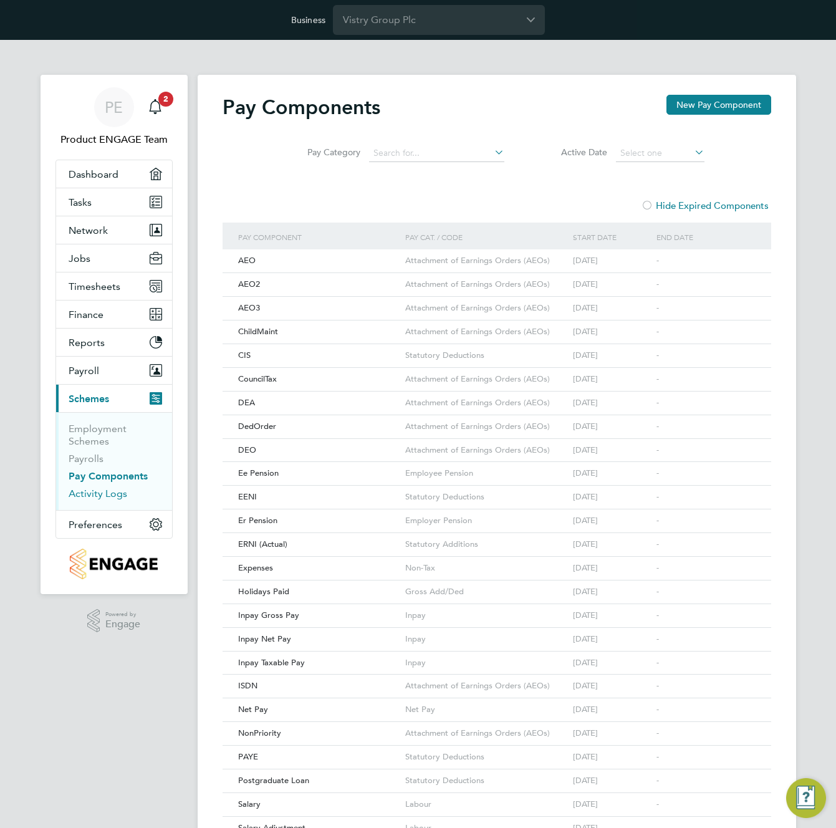
click at [104, 494] on link "Activity Logs" at bounding box center [98, 494] width 59 height 12
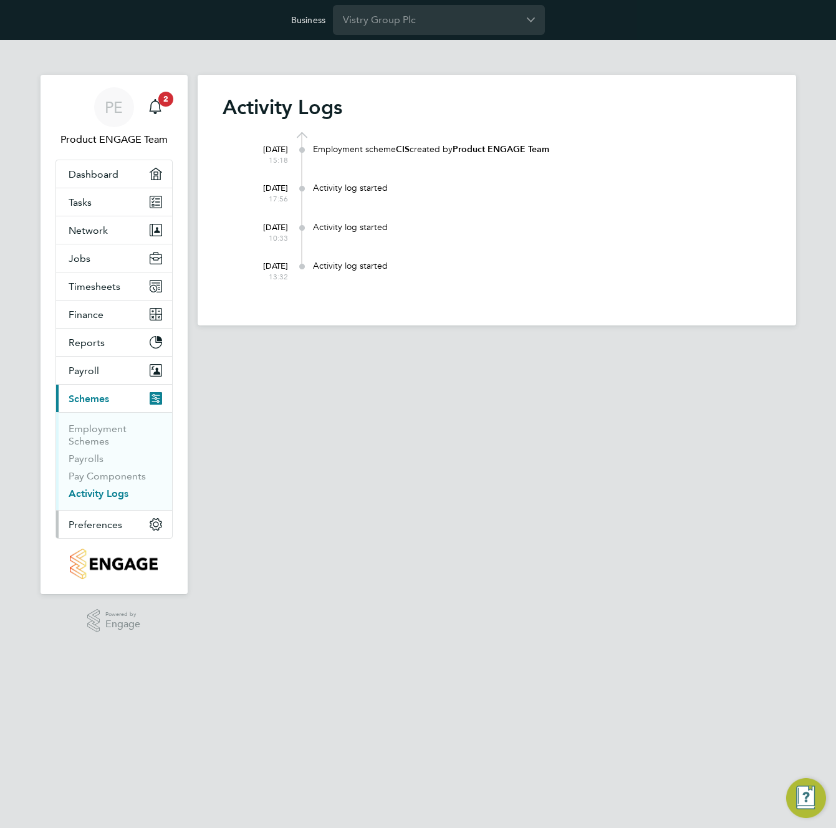
click at [94, 526] on span "Preferences" at bounding box center [96, 525] width 54 height 12
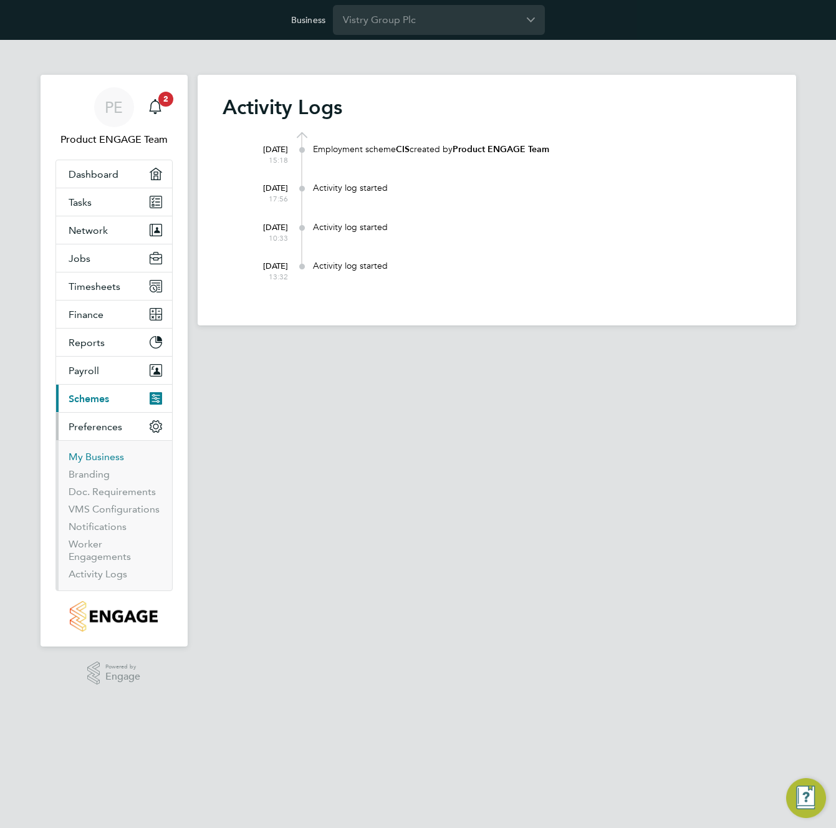
click at [86, 453] on link "My Business" at bounding box center [97, 457] width 56 height 12
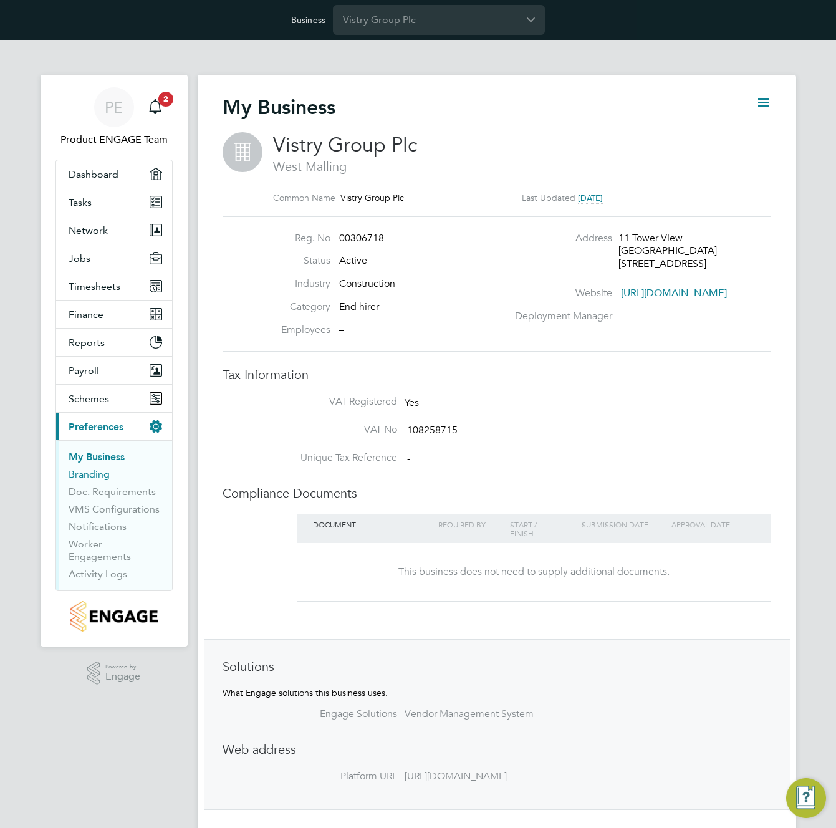
click at [84, 474] on link "Branding" at bounding box center [89, 474] width 41 height 12
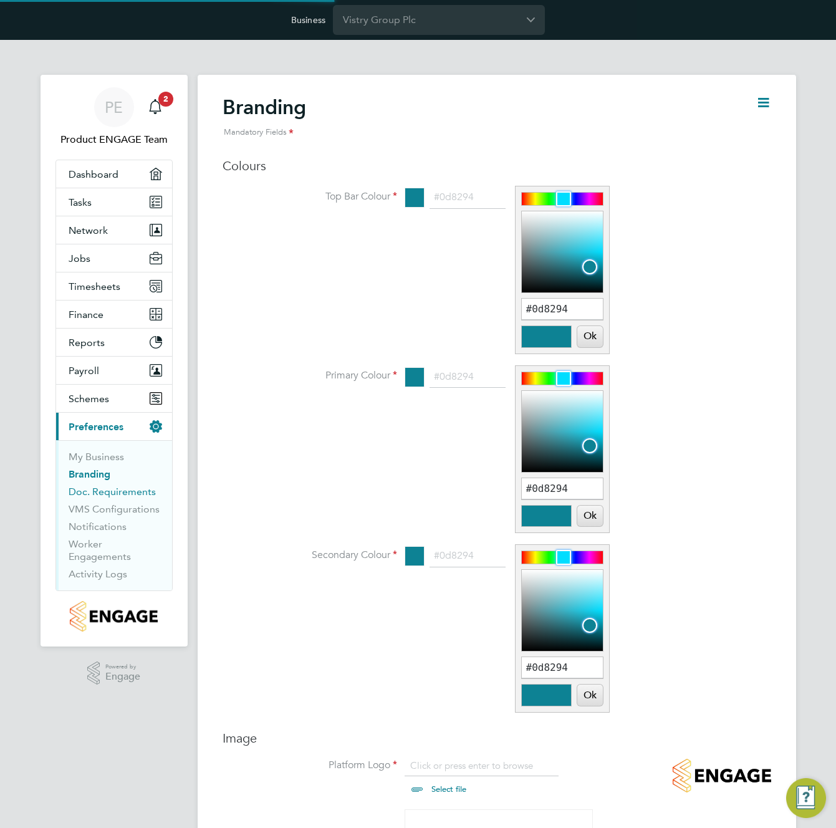
scroll to position [17, 155]
click at [99, 492] on link "Doc. Requirements" at bounding box center [112, 492] width 87 height 12
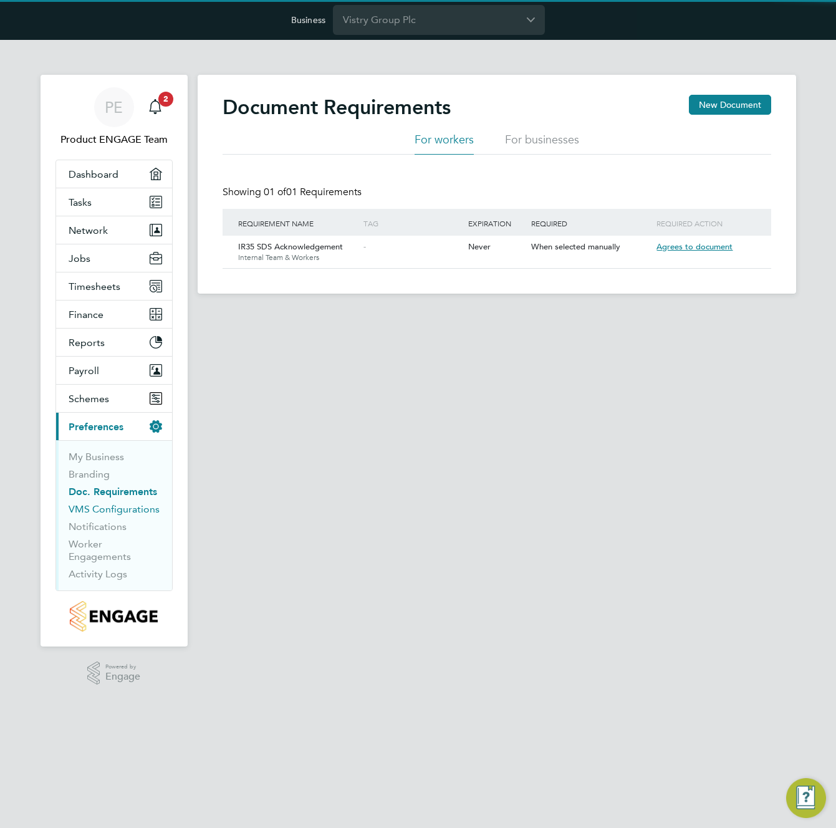
click at [100, 508] on link "VMS Configurations" at bounding box center [114, 509] width 91 height 12
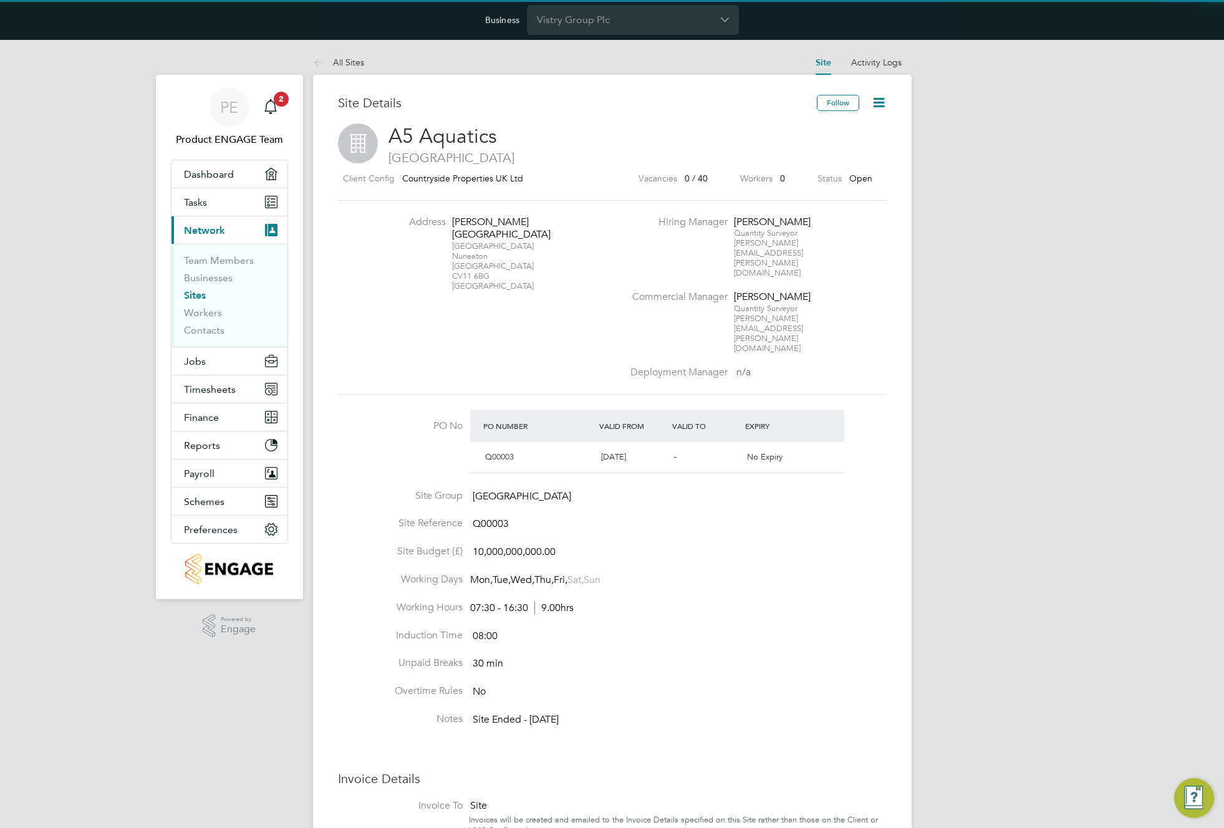
scroll to position [21, 117]
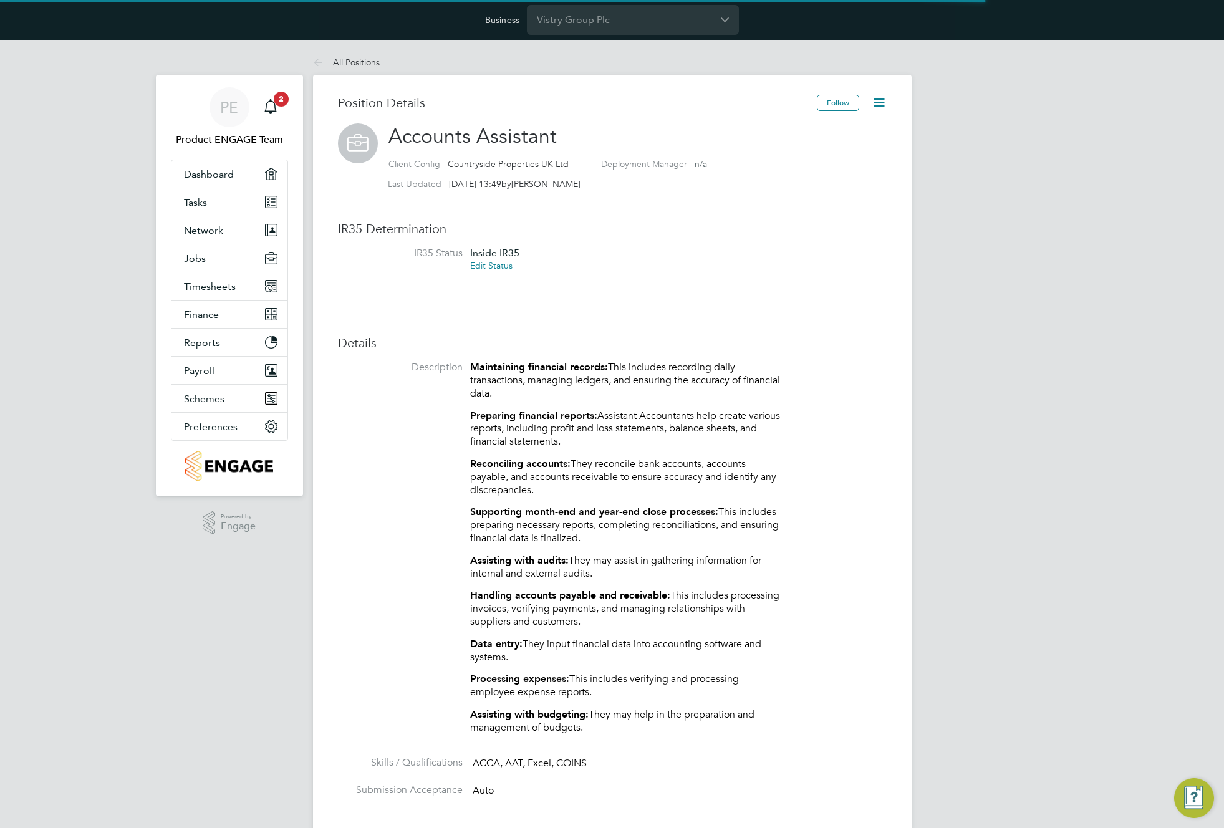
scroll to position [37, 84]
